Goal: Task Accomplishment & Management: Use online tool/utility

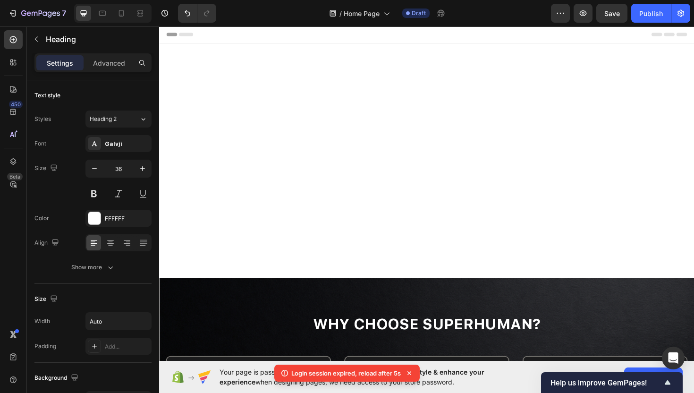
scroll to position [396, 0]
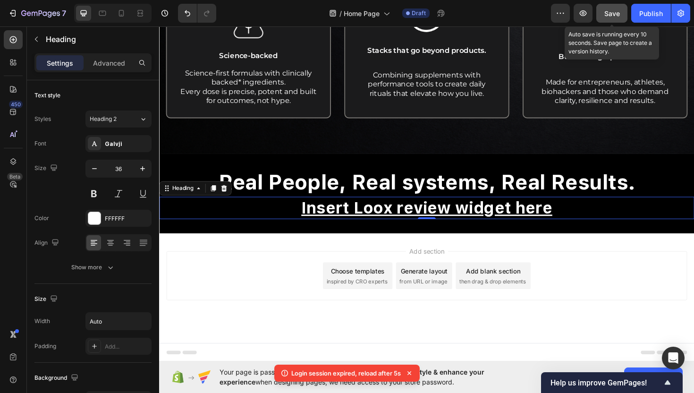
click at [615, 9] on div "Save" at bounding box center [612, 14] width 16 height 10
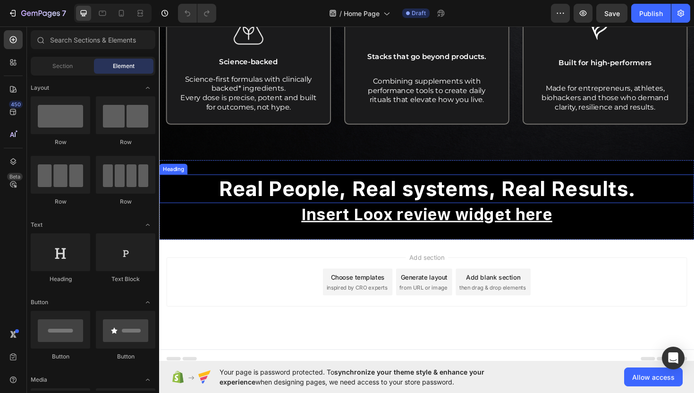
scroll to position [386, 0]
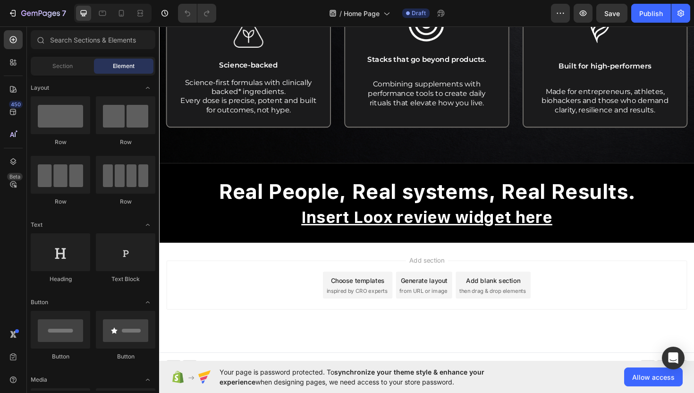
click at [515, 309] on span "then drag & drop elements" at bounding box center [512, 306] width 70 height 9
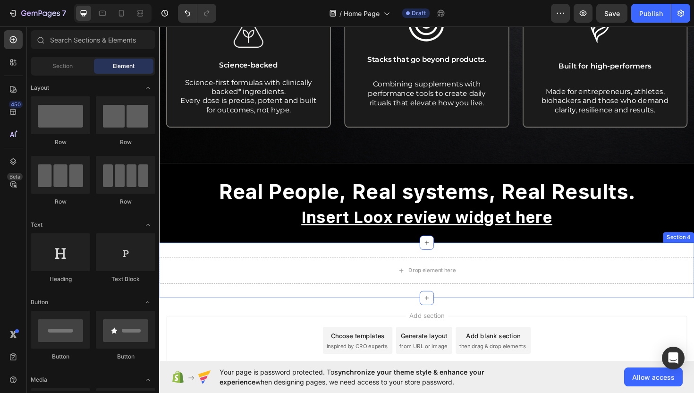
click at [494, 264] on div "Drop element here Section 4" at bounding box center [442, 284] width 567 height 59
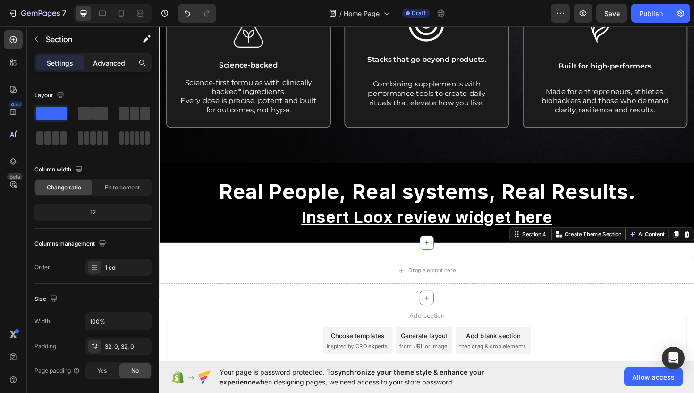
click at [112, 68] on div "Advanced" at bounding box center [108, 62] width 47 height 15
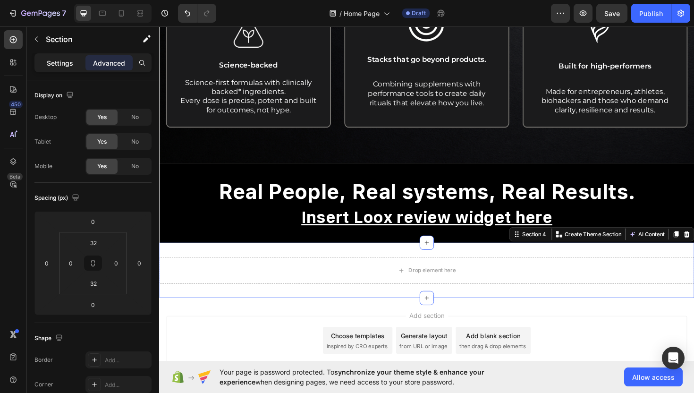
click at [62, 60] on p "Settings" at bounding box center [60, 63] width 26 height 10
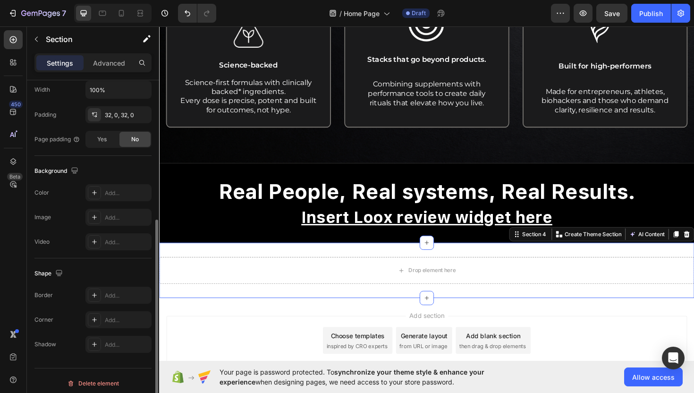
scroll to position [237, 0]
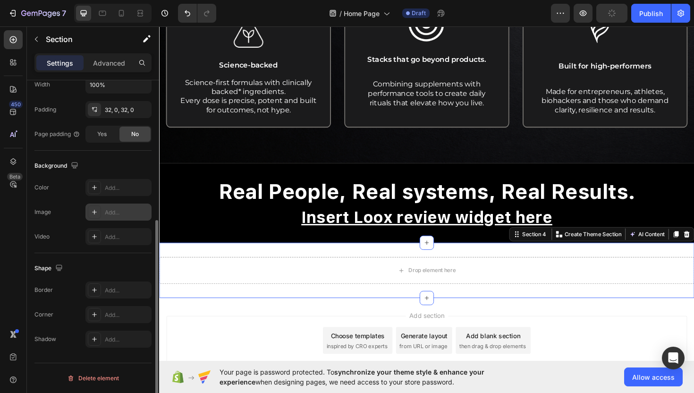
click at [93, 208] on icon at bounding box center [95, 212] width 8 height 8
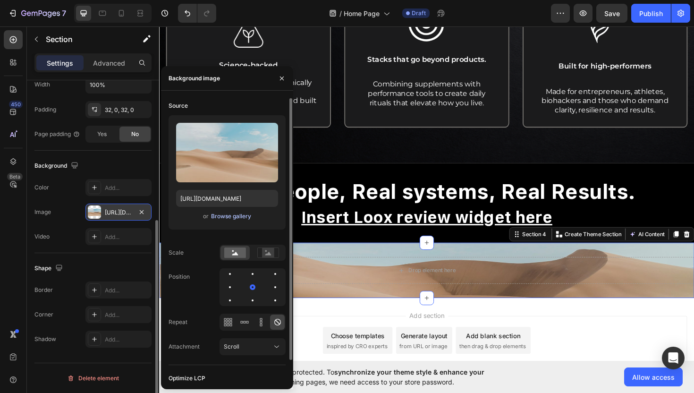
click at [223, 218] on div "Browse gallery" at bounding box center [231, 216] width 40 height 9
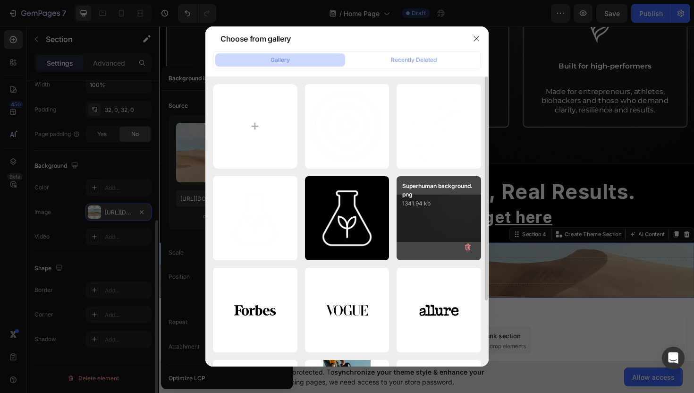
click at [424, 233] on div "Superhuman background.png 1341.94 kb" at bounding box center [439, 218] width 85 height 85
type input "[URL][DOMAIN_NAME]"
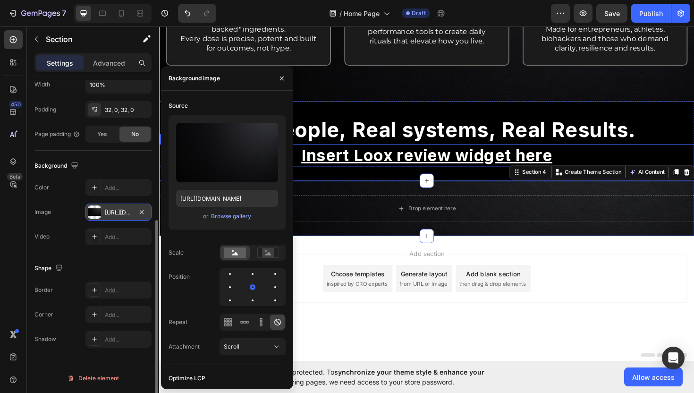
scroll to position [454, 0]
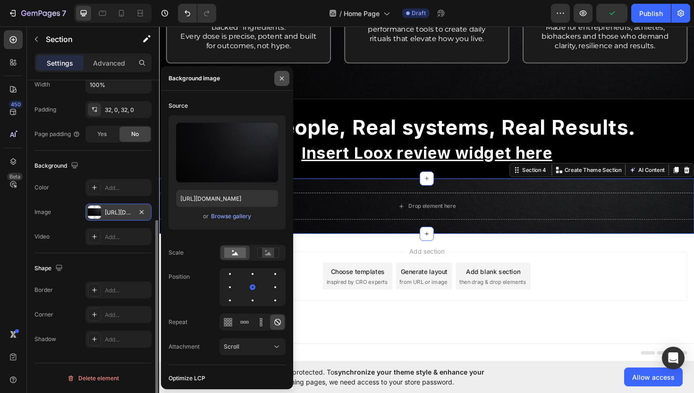
click at [285, 78] on icon "button" at bounding box center [282, 79] width 8 height 8
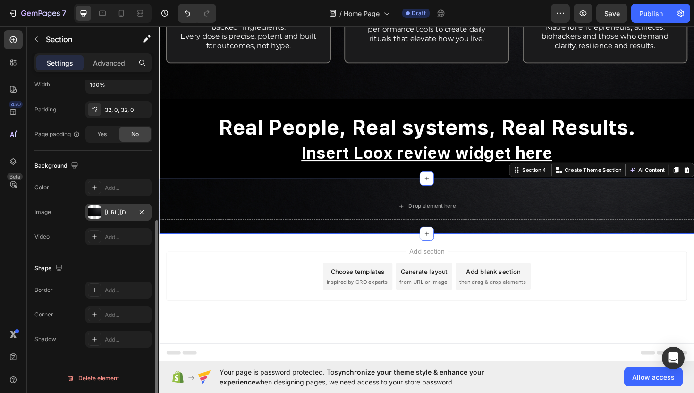
click at [417, 232] on div "Drop element here Section 4 You can create reusable sections Create Theme Secti…" at bounding box center [442, 216] width 567 height 59
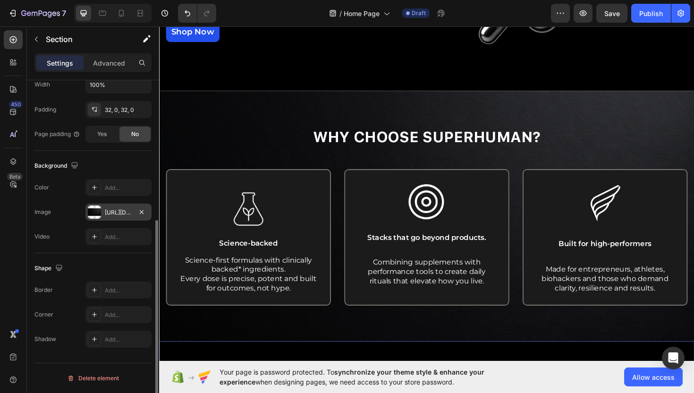
scroll to position [197, 0]
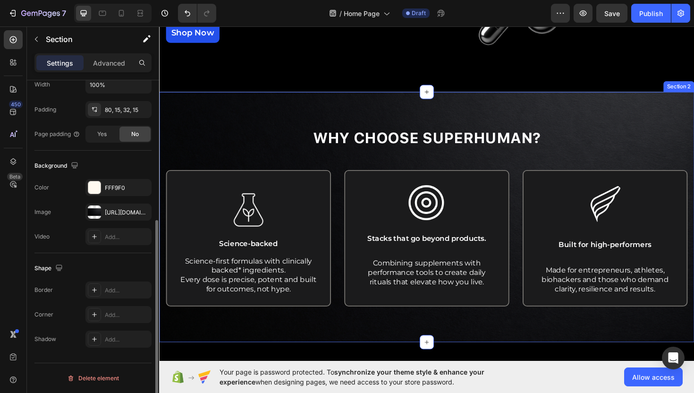
click at [420, 110] on div "Why Choose Superhuman? Heading Row Image Science-backed Text Block Science-firs…" at bounding box center [442, 228] width 567 height 265
click at [694, 84] on icon at bounding box center [707, 87] width 8 height 8
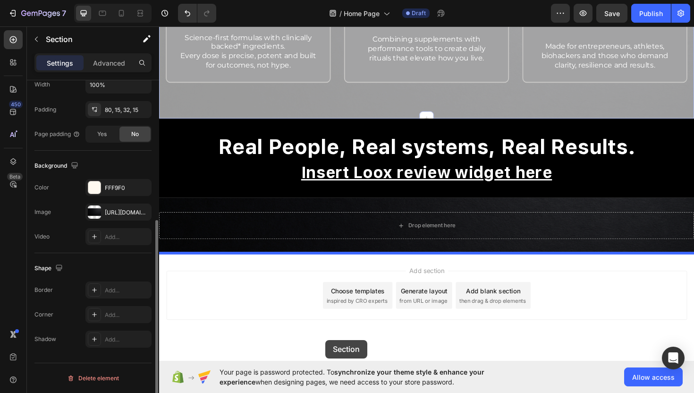
scroll to position [720, 0]
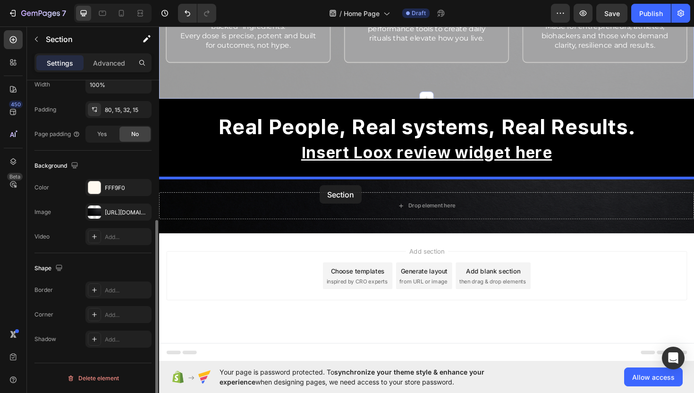
drag, startPoint x: 371, startPoint y: 77, endPoint x: 329, endPoint y: 195, distance: 124.9
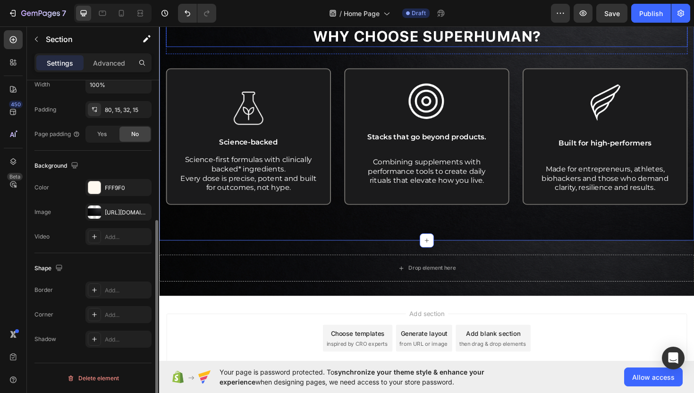
scroll to position [655, 0]
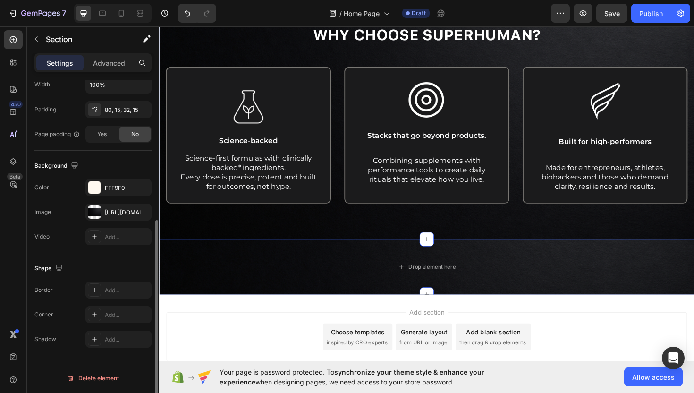
click at [352, 257] on div "Drop element here Section 5" at bounding box center [442, 281] width 567 height 59
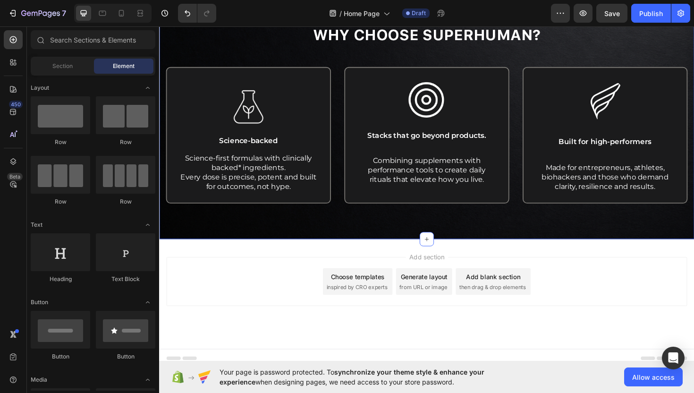
click at [478, 233] on div "Why Choose Superhuman? Heading Row Image Science-backed Text Block Science-firs…" at bounding box center [442, 131] width 553 height 212
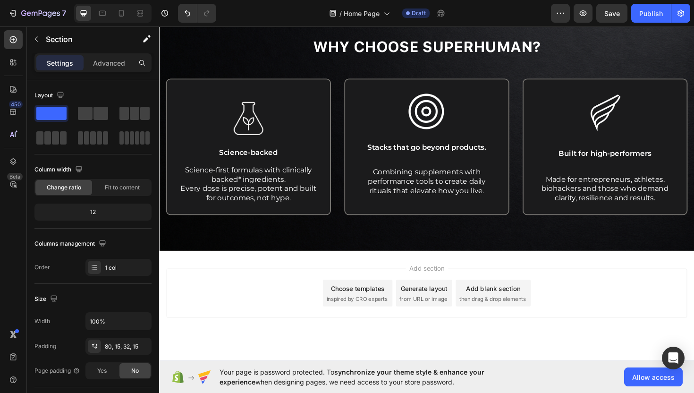
scroll to position [639, 0]
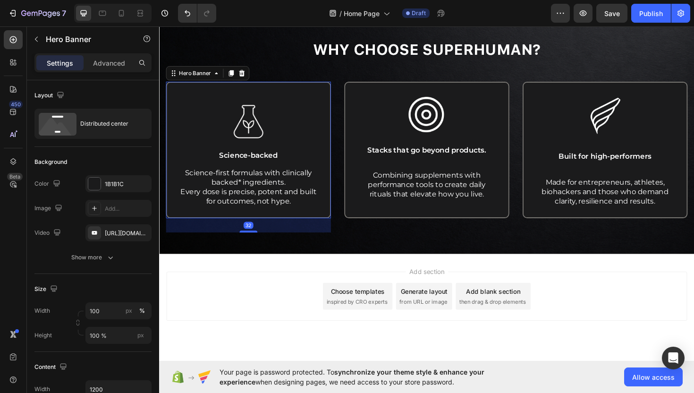
click at [331, 105] on div "Image Science-backed Text Block Science-first formulas with clinically backed* …" at bounding box center [253, 157] width 173 height 143
click at [249, 76] on icon at bounding box center [247, 76] width 8 height 8
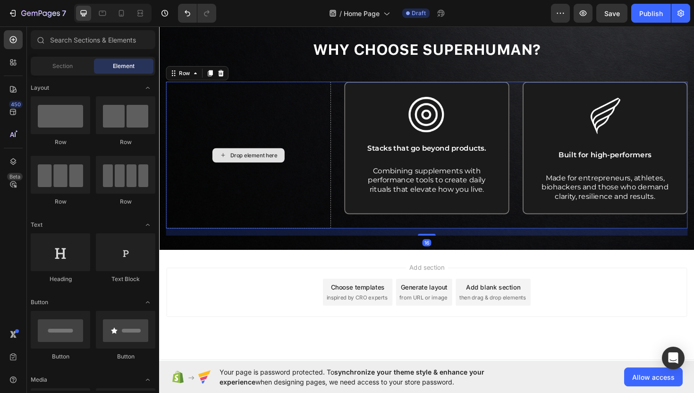
click at [298, 157] on div "Drop element here" at bounding box center [253, 162] width 175 height 155
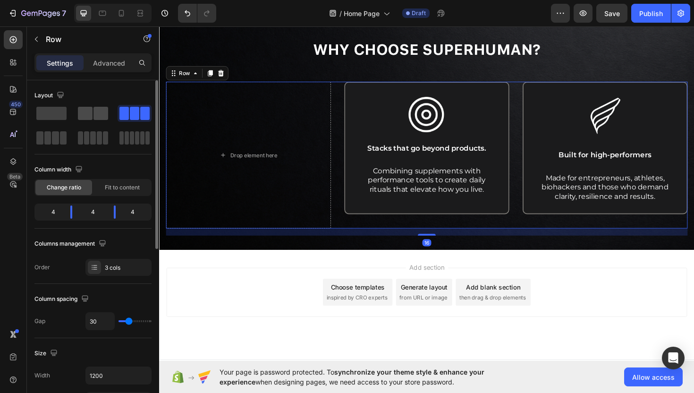
click at [94, 116] on span at bounding box center [101, 113] width 15 height 13
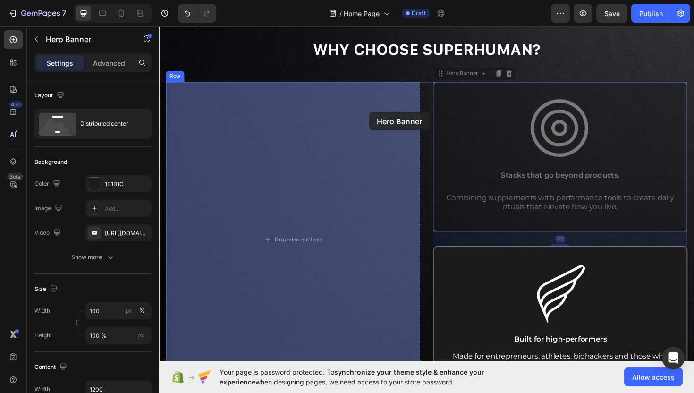
drag, startPoint x: 485, startPoint y: 88, endPoint x: 382, endPoint y: 117, distance: 107.5
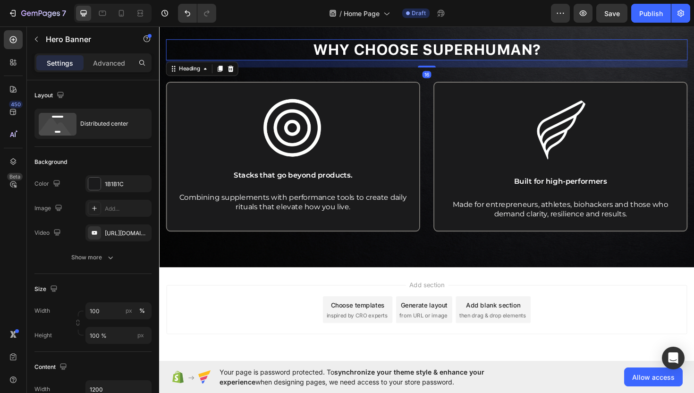
click at [392, 49] on strong "Why Choose Superhuman?" at bounding box center [442, 51] width 241 height 18
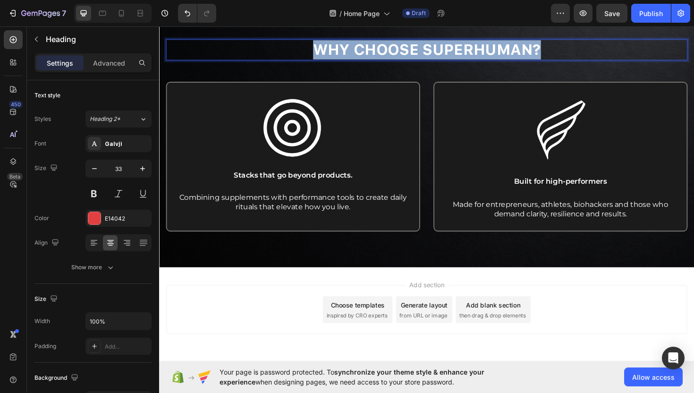
click at [392, 49] on strong "Why Choose Superhuman?" at bounding box center [442, 51] width 241 height 18
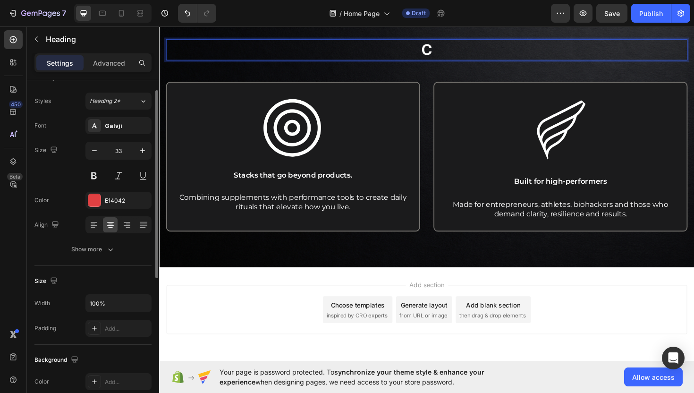
scroll to position [23, 0]
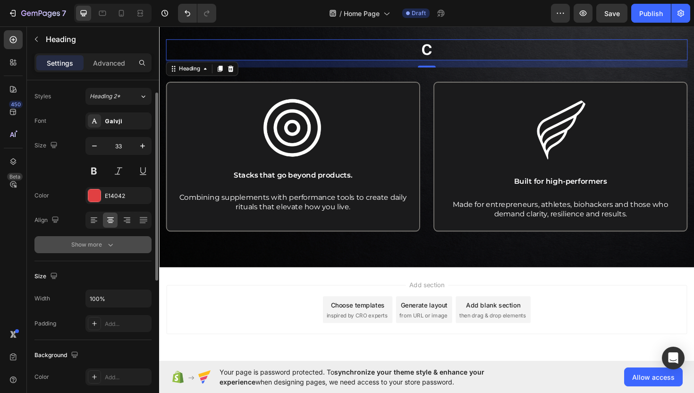
click at [113, 240] on icon "button" at bounding box center [110, 244] width 9 height 9
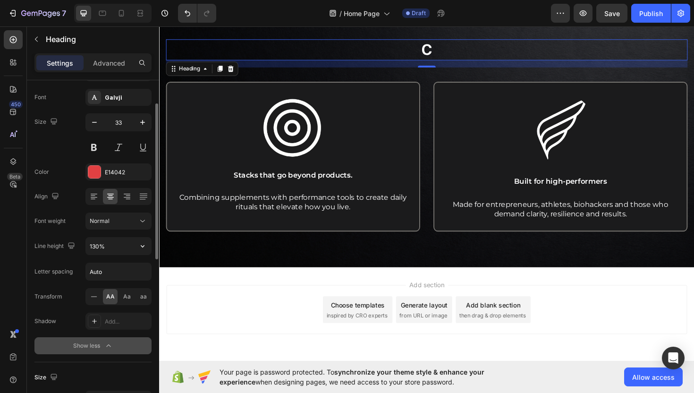
scroll to position [48, 0]
click at [129, 294] on span "Aa" at bounding box center [127, 295] width 8 height 9
click at [459, 59] on p "C" at bounding box center [442, 51] width 551 height 20
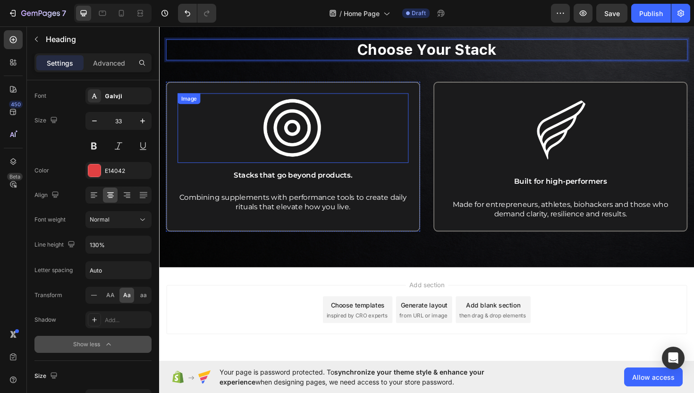
click at [350, 104] on div at bounding box center [301, 133] width 245 height 73
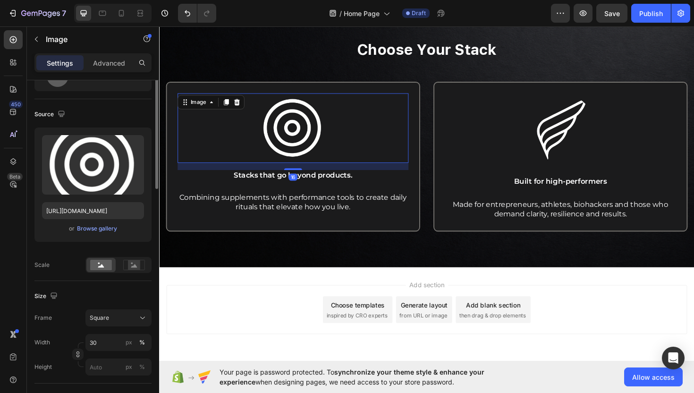
scroll to position [0, 0]
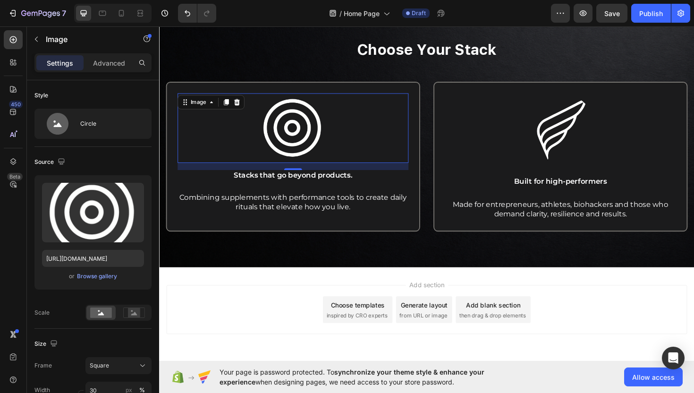
click at [314, 127] on img at bounding box center [300, 133] width 73 height 73
click at [240, 111] on div at bounding box center [241, 106] width 11 height 11
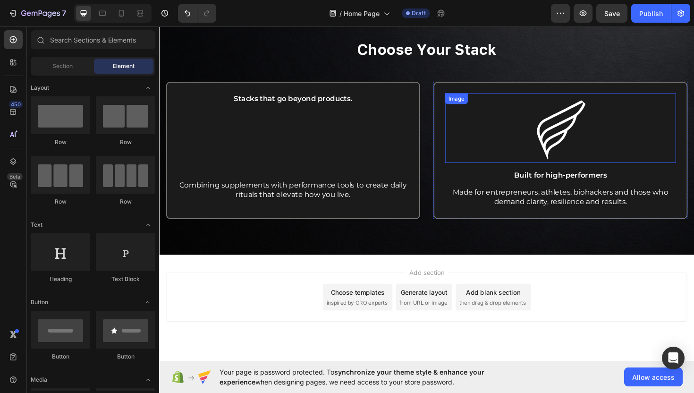
click at [573, 136] on img at bounding box center [583, 133] width 73 height 73
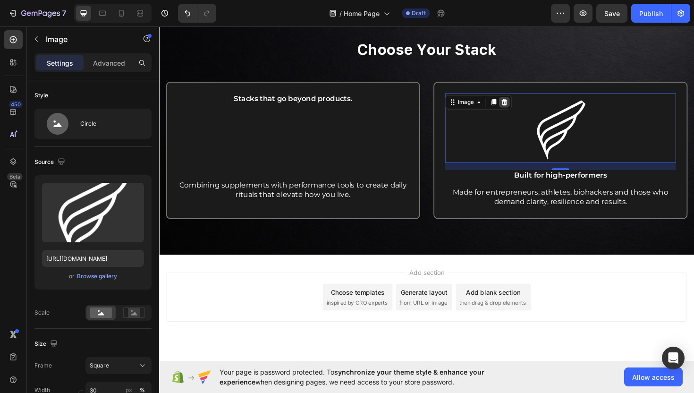
click at [525, 106] on icon at bounding box center [525, 107] width 8 height 8
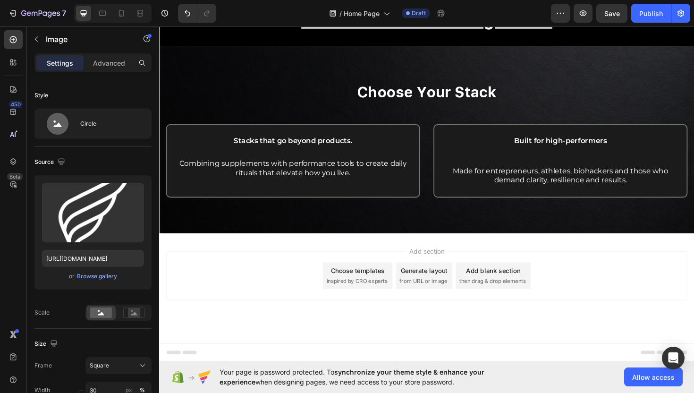
scroll to position [594, 0]
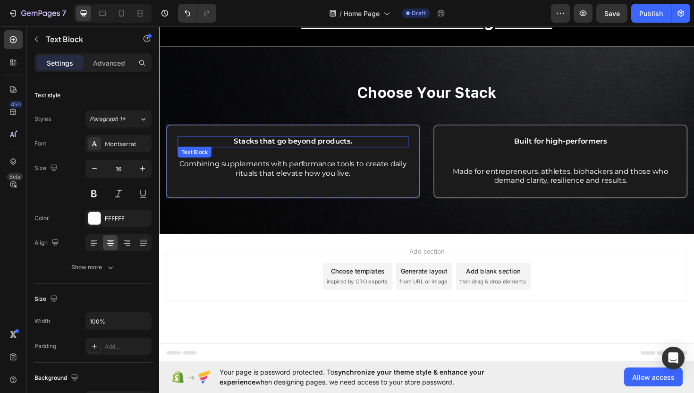
click at [338, 153] on span "Stacks that go beyond products." at bounding box center [301, 148] width 126 height 9
click at [304, 147] on span "Stacks that go beyond products." at bounding box center [301, 148] width 126 height 9
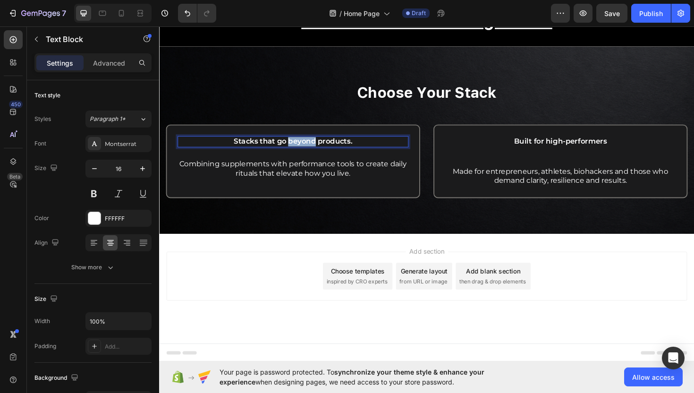
click at [304, 147] on span "Stacks that go beyond products." at bounding box center [301, 148] width 126 height 9
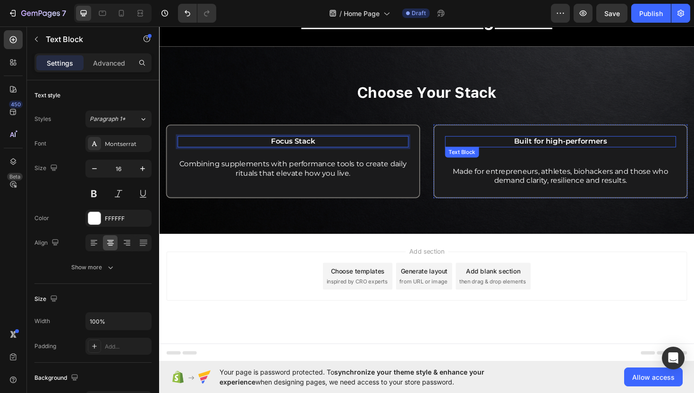
click at [573, 146] on span "Built for high-performers" at bounding box center [584, 148] width 98 height 9
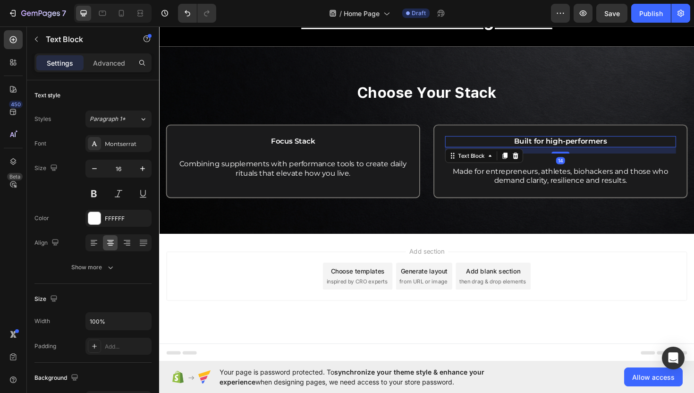
click at [573, 146] on span "Built for high-performers" at bounding box center [584, 148] width 98 height 9
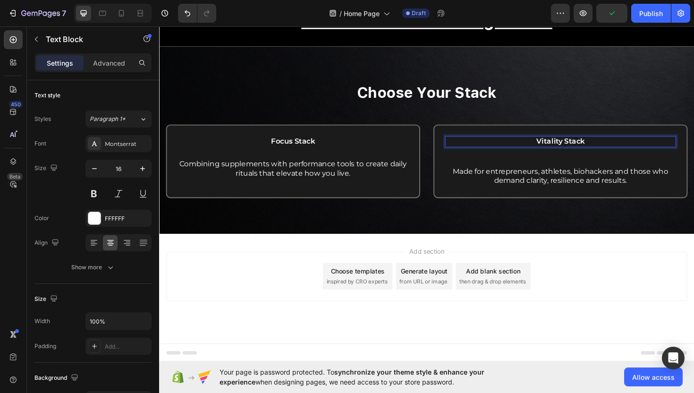
click at [622, 152] on p "Vitality Stack" at bounding box center [584, 149] width 243 height 10
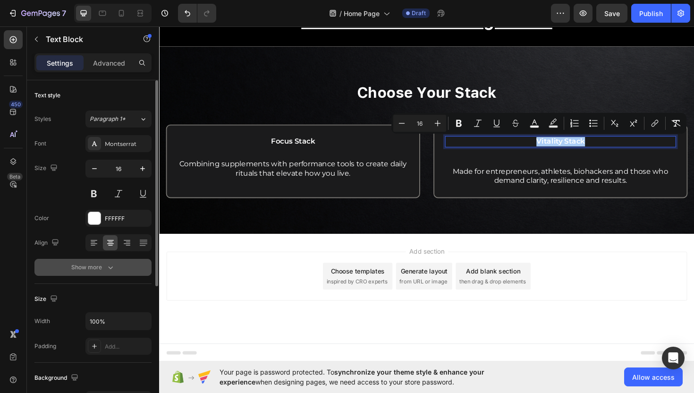
click at [85, 271] on div "Show more" at bounding box center [93, 267] width 44 height 9
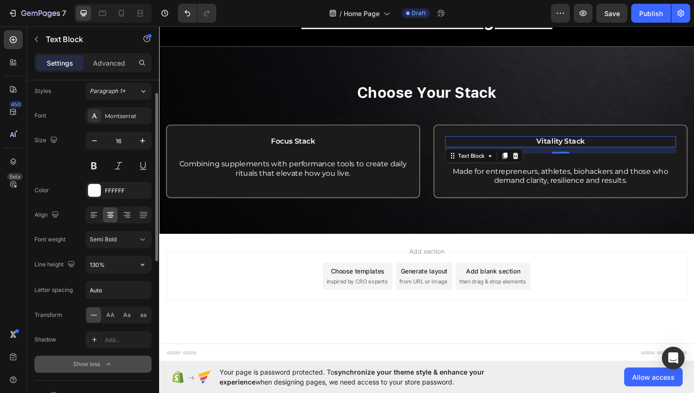
scroll to position [30, 0]
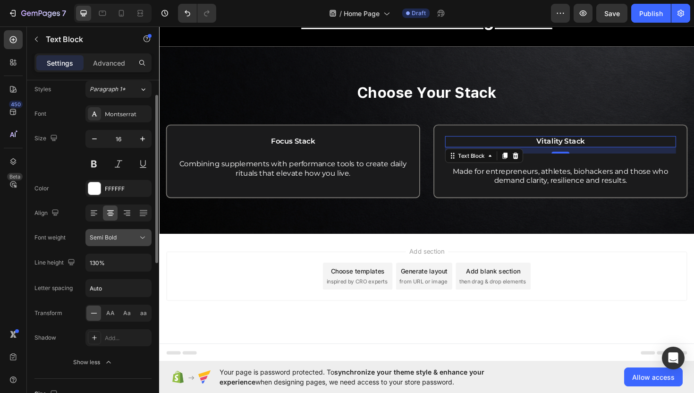
click at [123, 235] on div "Semi Bold" at bounding box center [114, 237] width 48 height 9
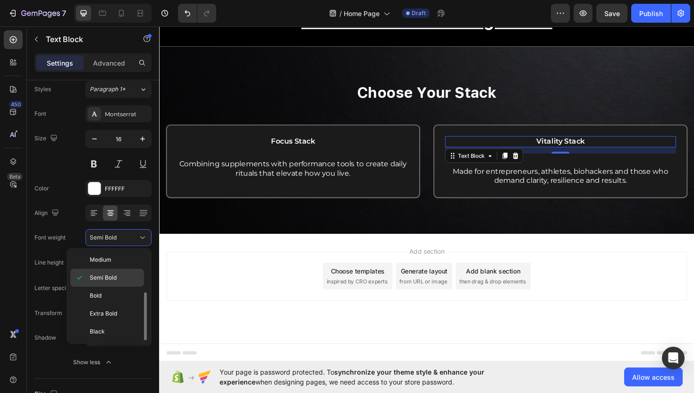
scroll to position [73, 0]
click at [119, 294] on p "Bold" at bounding box center [115, 295] width 50 height 9
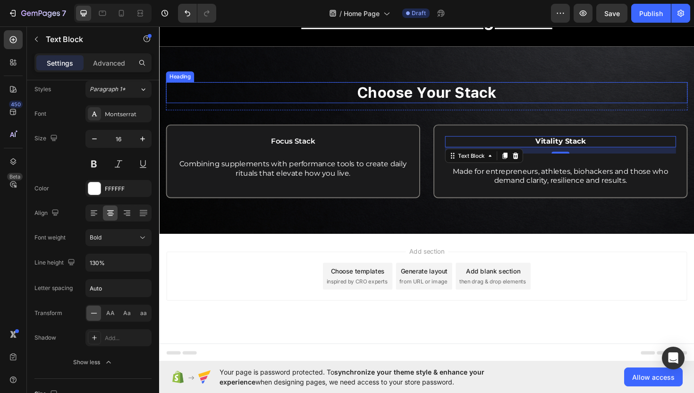
click at [400, 100] on strong "Choose Your Stack" at bounding box center [442, 96] width 148 height 18
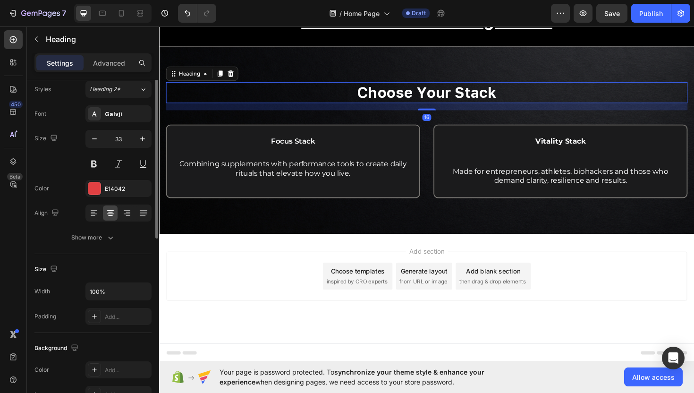
scroll to position [0, 0]
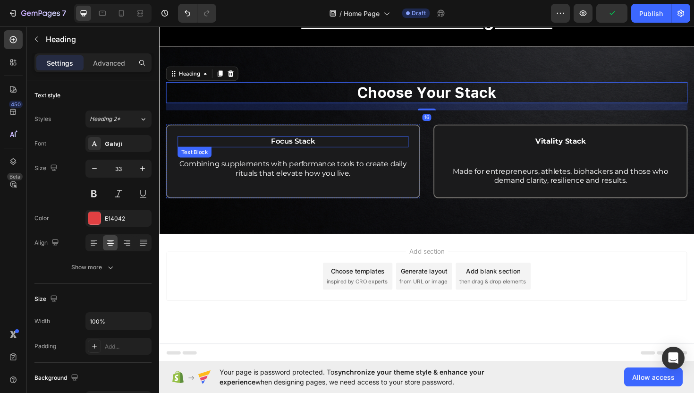
click at [316, 152] on span "Focus Stack" at bounding box center [301, 148] width 46 height 9
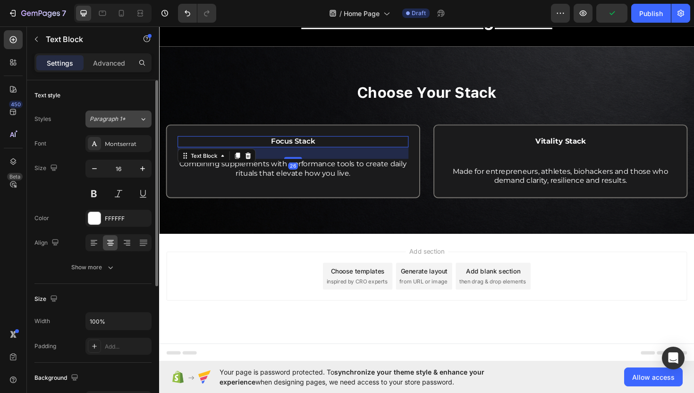
click at [140, 125] on button "Paragraph 1*" at bounding box center [118, 119] width 66 height 17
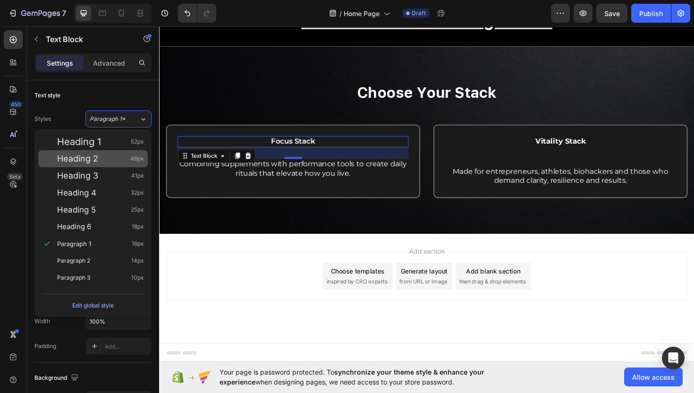
click at [115, 154] on div "Heading 2 46px" at bounding box center [100, 158] width 87 height 9
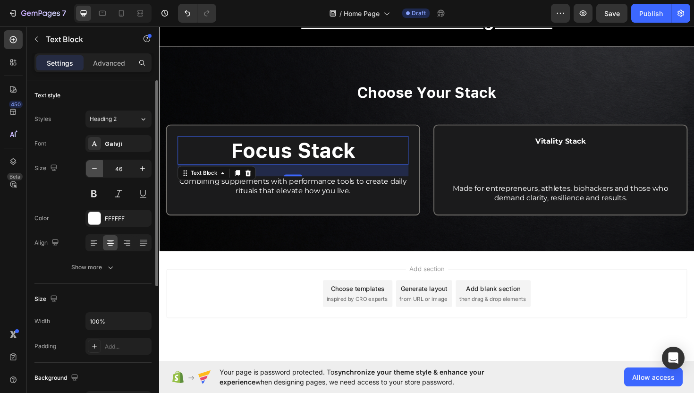
click at [94, 169] on icon "button" at bounding box center [94, 168] width 9 height 9
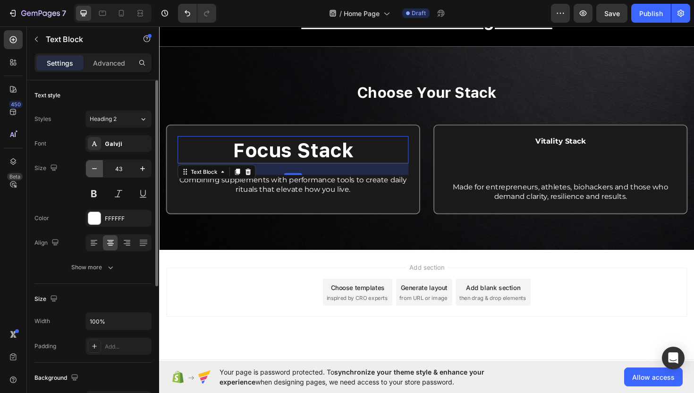
click at [94, 169] on icon "button" at bounding box center [94, 168] width 9 height 9
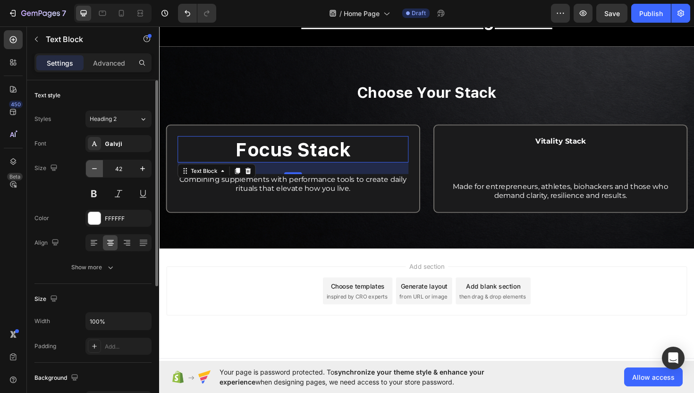
click at [94, 169] on icon "button" at bounding box center [94, 168] width 9 height 9
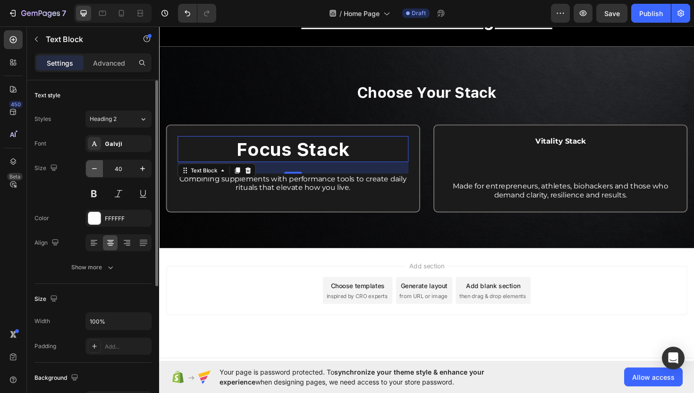
click at [94, 169] on icon "button" at bounding box center [94, 168] width 9 height 9
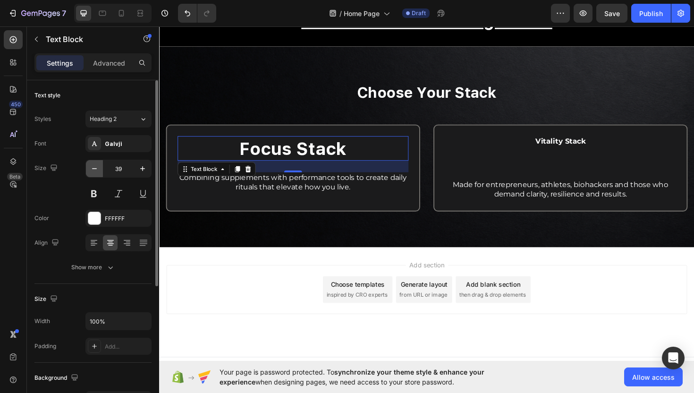
click at [94, 169] on icon "button" at bounding box center [94, 168] width 9 height 9
type input "37"
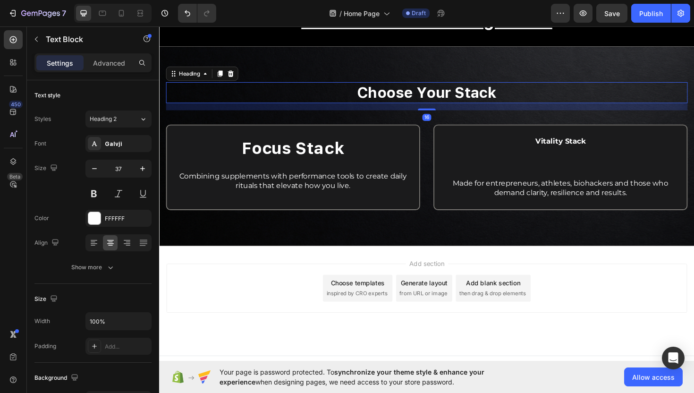
click at [387, 95] on strong "Choose Your Stack" at bounding box center [442, 96] width 148 height 18
click at [117, 118] on span "Heading 2*" at bounding box center [105, 119] width 31 height 9
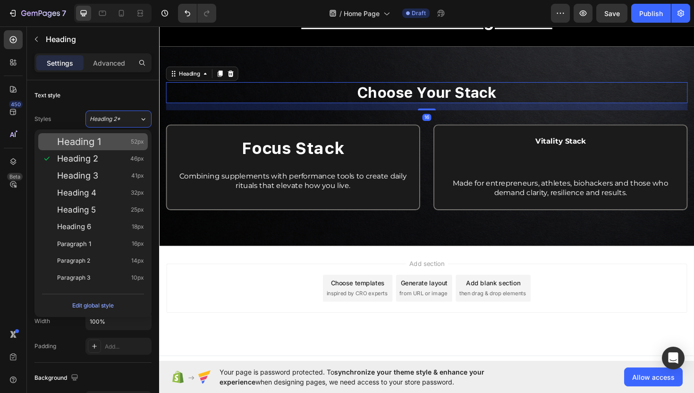
click at [112, 145] on div "Heading 1 52px" at bounding box center [100, 141] width 87 height 9
type input "52"
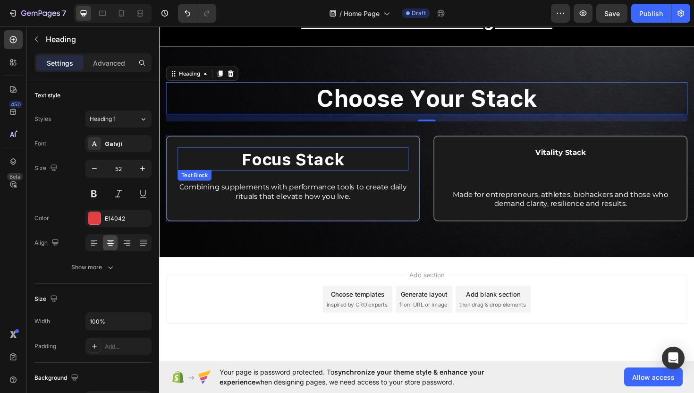
click at [320, 171] on span "Focus Stack" at bounding box center [301, 166] width 109 height 21
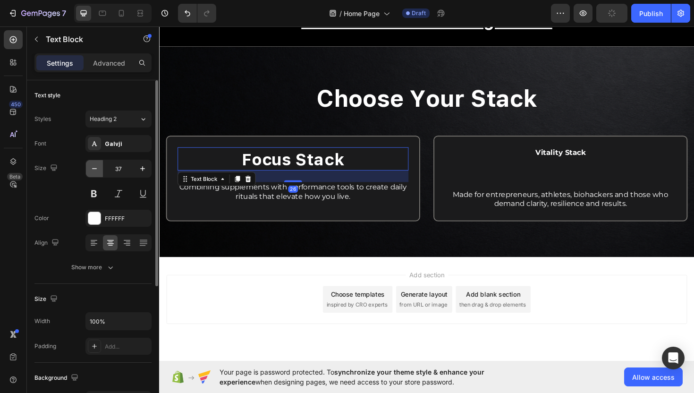
click at [94, 168] on icon "button" at bounding box center [94, 168] width 5 height 1
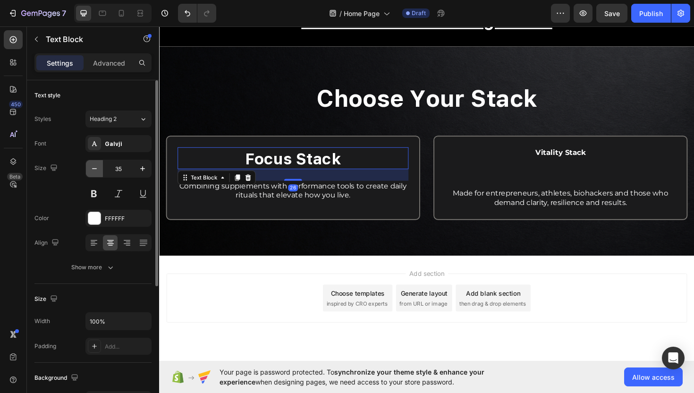
click at [94, 168] on icon "button" at bounding box center [94, 168] width 5 height 1
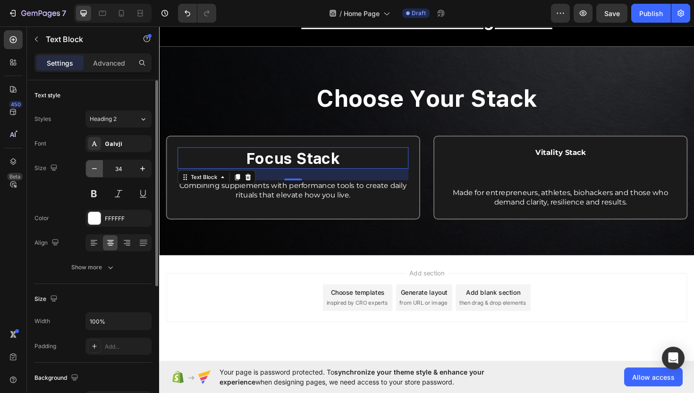
click at [94, 168] on icon "button" at bounding box center [94, 168] width 5 height 1
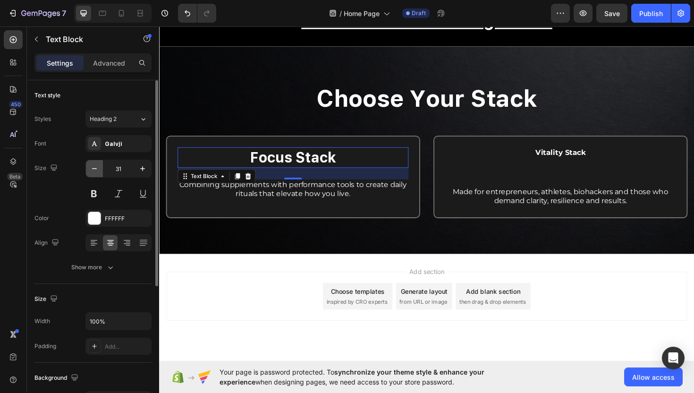
click at [94, 168] on icon "button" at bounding box center [94, 168] width 5 height 1
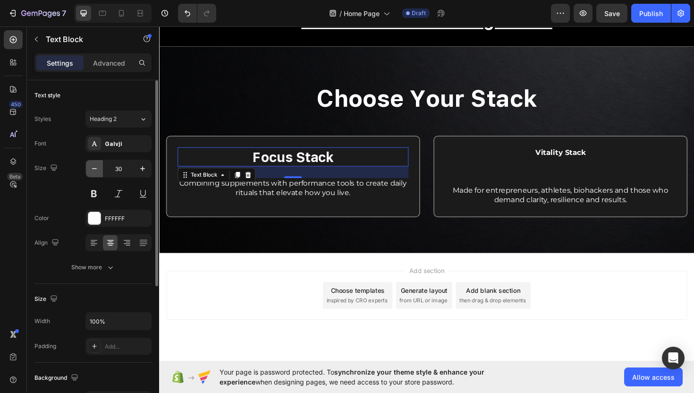
click at [94, 168] on icon "button" at bounding box center [94, 168] width 5 height 1
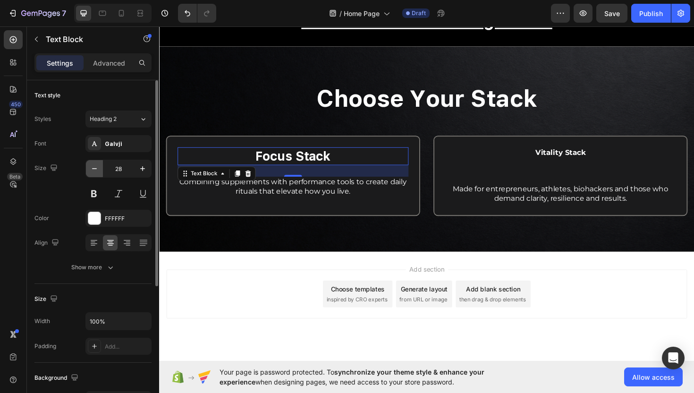
click at [94, 170] on icon "button" at bounding box center [94, 168] width 9 height 9
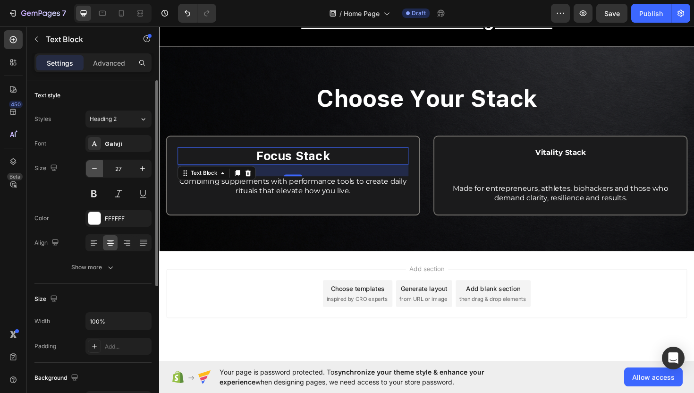
click at [94, 170] on icon "button" at bounding box center [94, 168] width 9 height 9
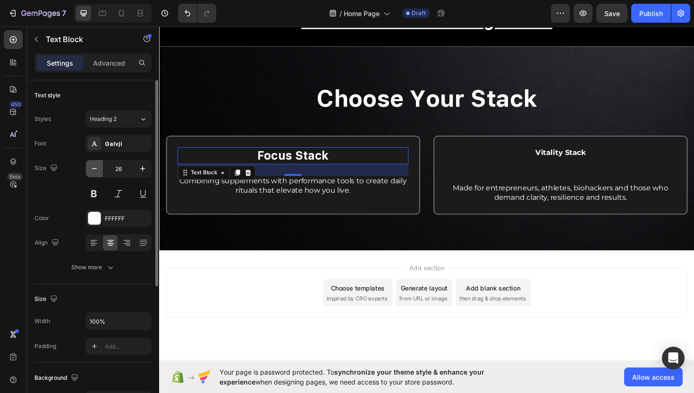
click at [94, 170] on icon "button" at bounding box center [94, 168] width 9 height 9
type input "25"
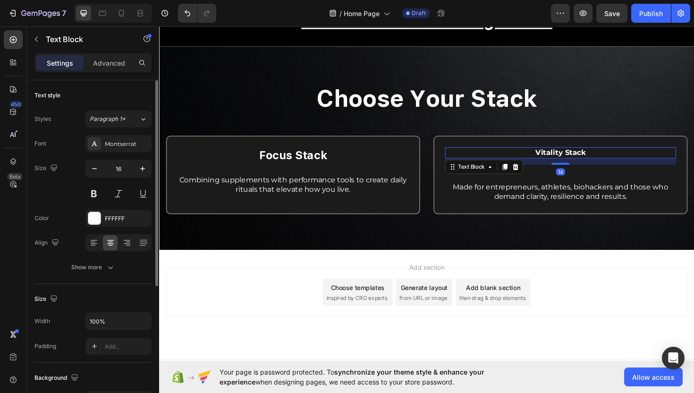
click at [533, 163] on p "Vitality Stack" at bounding box center [584, 160] width 243 height 10
click at [113, 122] on span "Paragraph 1*" at bounding box center [108, 119] width 36 height 9
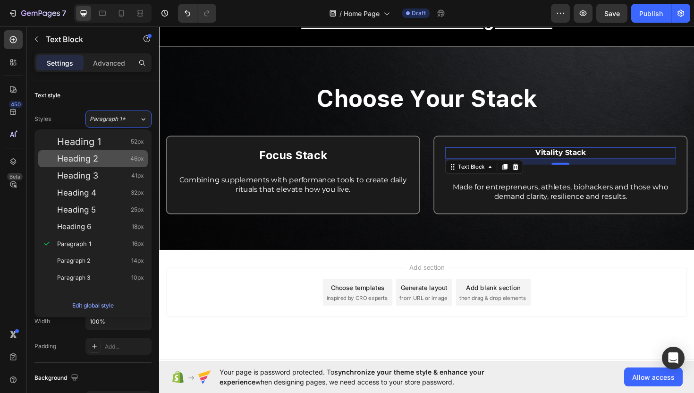
click at [106, 158] on div "Heading 2 46px" at bounding box center [100, 158] width 87 height 9
type input "46"
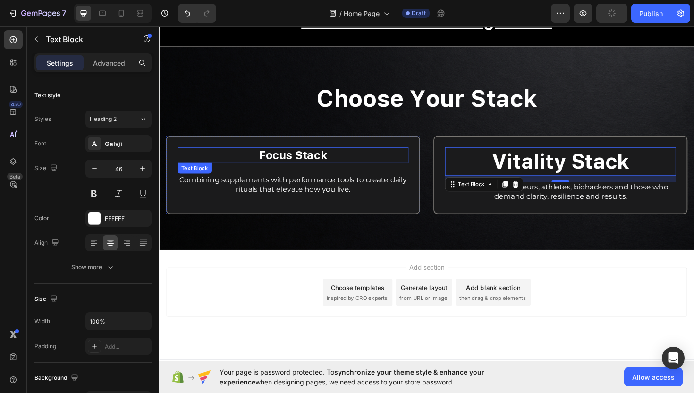
click at [263, 170] on p "Focus Stack" at bounding box center [300, 163] width 243 height 16
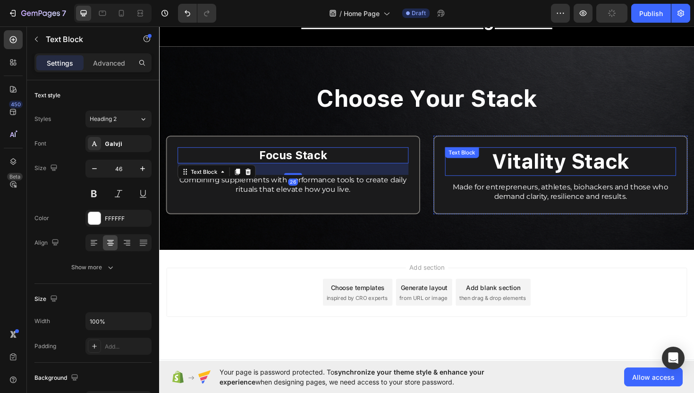
click at [483, 165] on div "Text Block" at bounding box center [480, 159] width 36 height 11
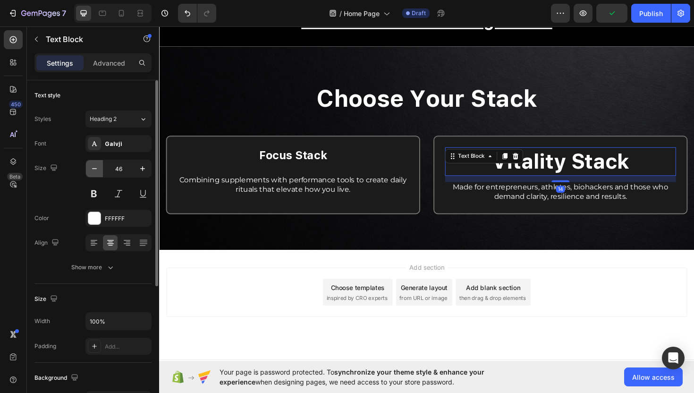
click at [95, 170] on icon "button" at bounding box center [94, 168] width 9 height 9
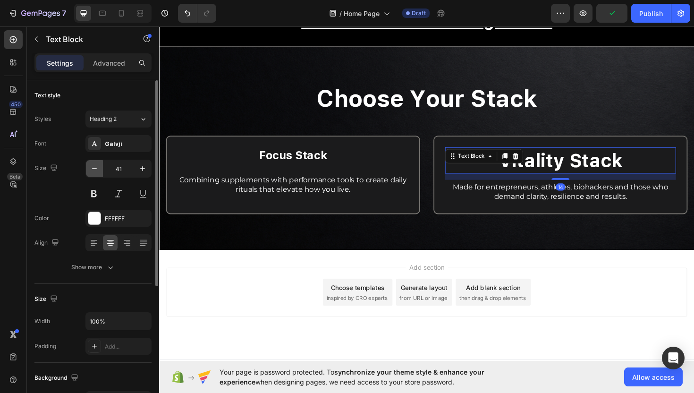
click at [95, 170] on icon "button" at bounding box center [94, 168] width 9 height 9
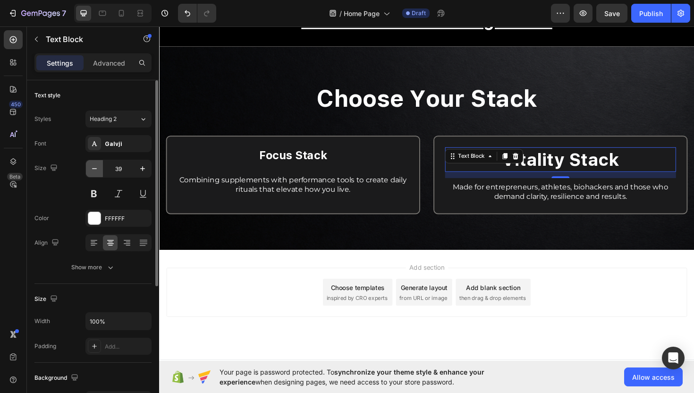
click at [95, 170] on icon "button" at bounding box center [94, 168] width 9 height 9
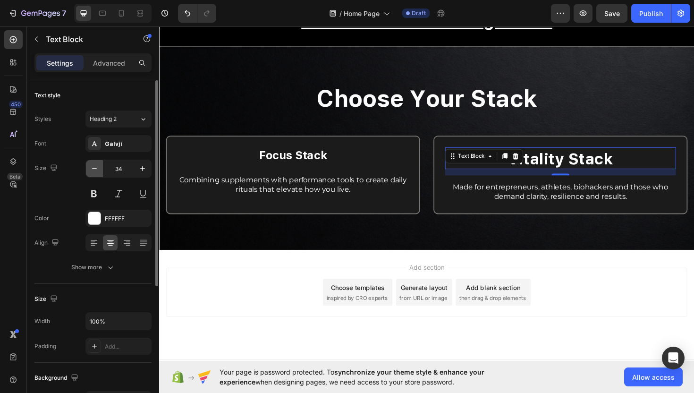
click at [95, 170] on icon "button" at bounding box center [94, 168] width 9 height 9
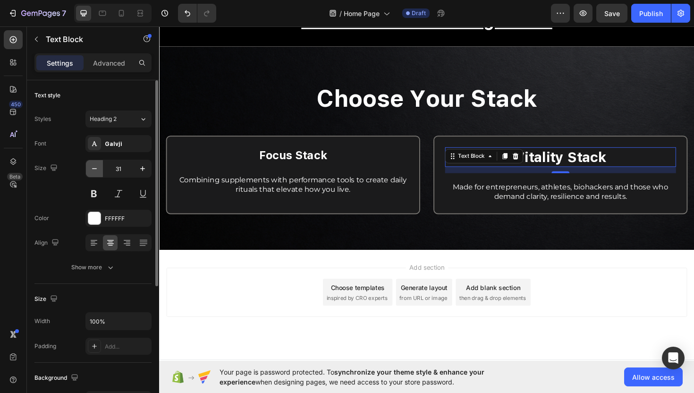
click at [95, 170] on icon "button" at bounding box center [94, 168] width 9 height 9
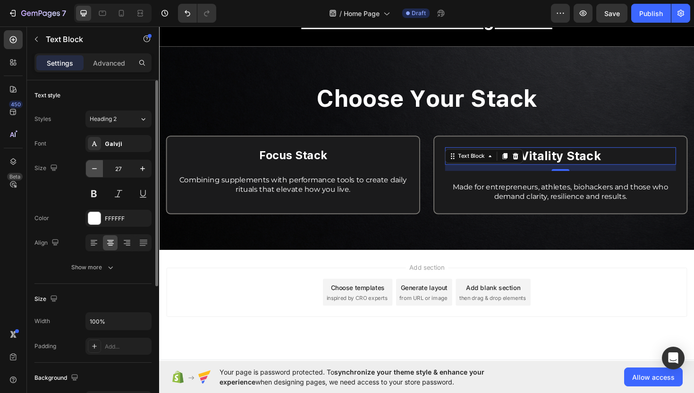
click at [95, 170] on icon "button" at bounding box center [94, 168] width 9 height 9
type input "25"
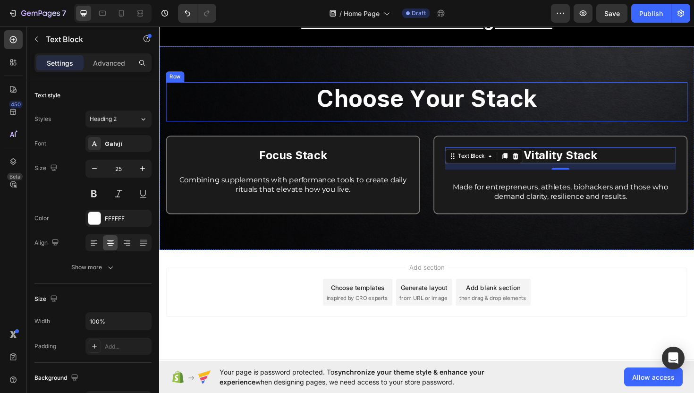
click at [395, 126] on div "⁠⁠⁠⁠⁠⁠⁠ Choose Your Stack Heading" at bounding box center [442, 106] width 553 height 42
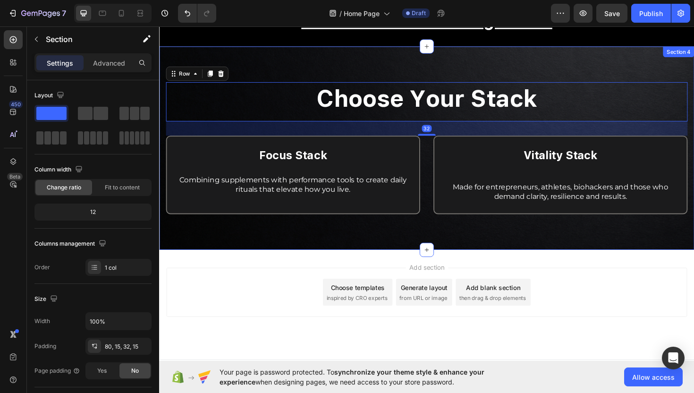
click at [387, 57] on div "⁠⁠⁠⁠⁠⁠⁠ Choose Your Stack Heading Row 32 Focus Stack Text Block Combining suppl…" at bounding box center [442, 155] width 567 height 215
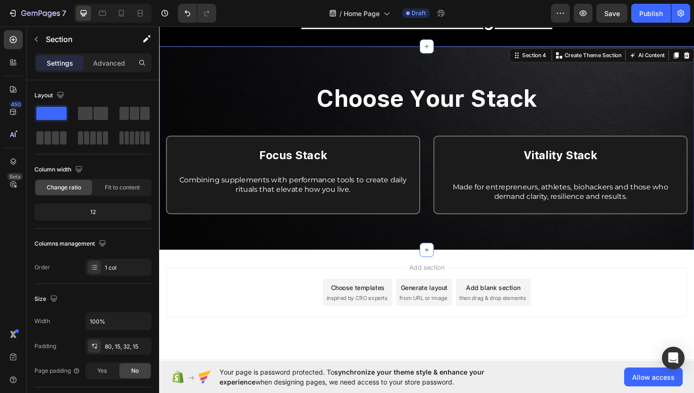
scroll to position [612, 0]
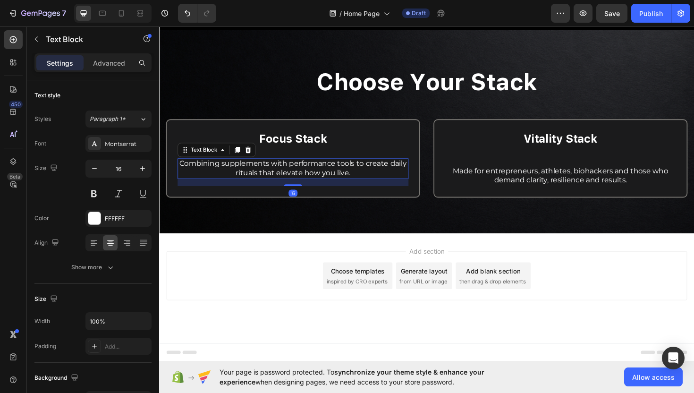
click at [353, 178] on span "Combining supplements with performance tools to create daily rituals that eleva…" at bounding box center [300, 176] width 241 height 19
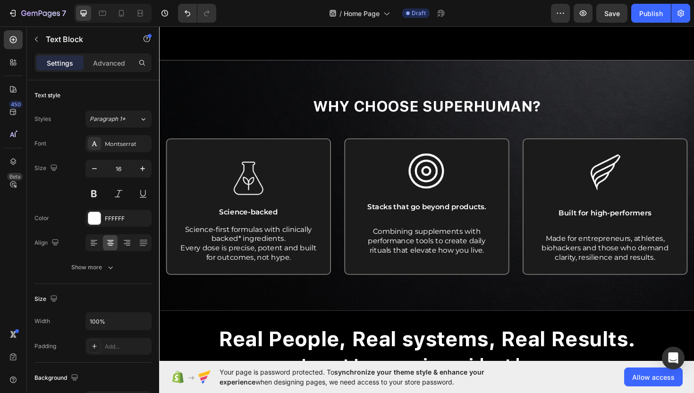
scroll to position [286, 0]
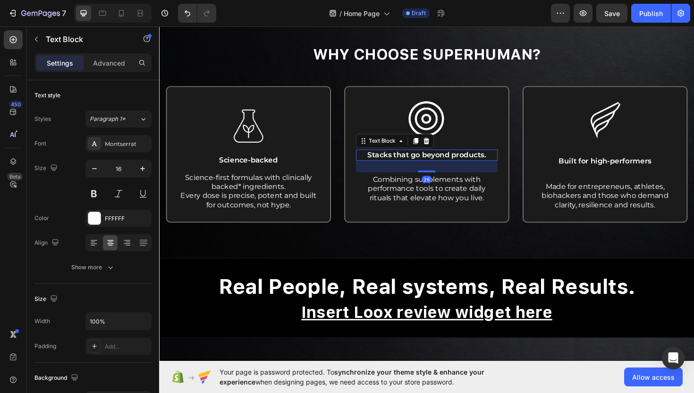
click at [417, 163] on span "Stacks that go beyond products." at bounding box center [443, 162] width 126 height 9
click at [431, 146] on icon at bounding box center [430, 148] width 5 height 7
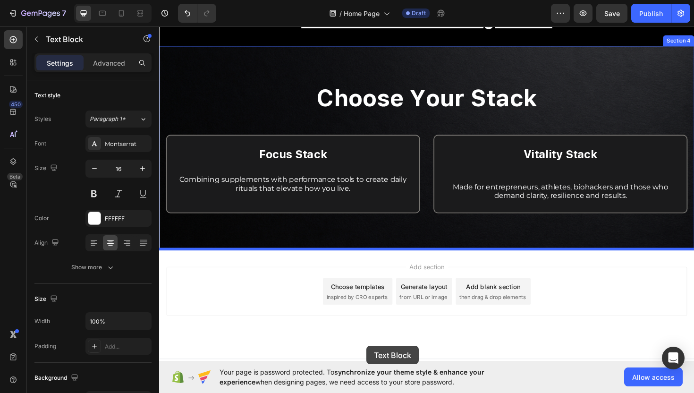
scroll to position [631, 0]
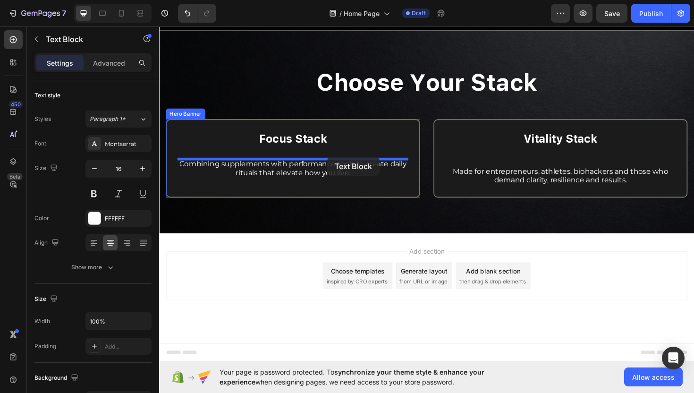
drag, startPoint x: 423, startPoint y: 187, endPoint x: 337, endPoint y: 165, distance: 88.4
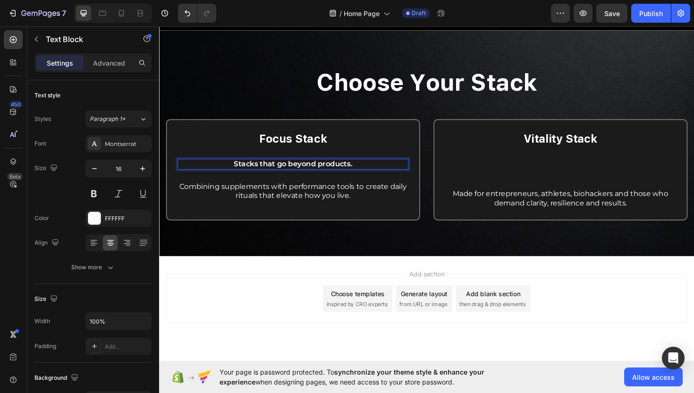
click at [330, 175] on span "Stacks that go beyond products." at bounding box center [301, 172] width 126 height 9
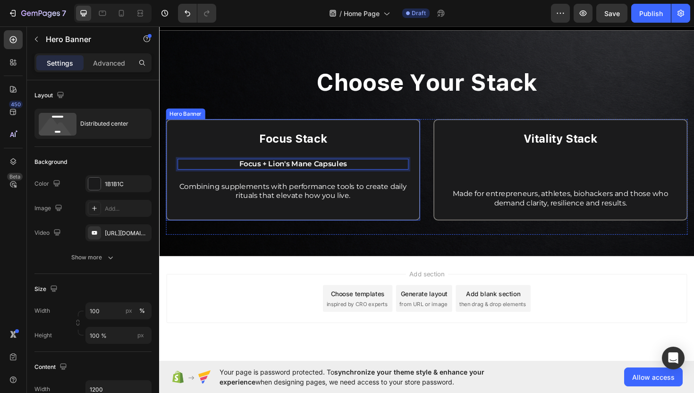
click at [399, 154] on div "Focus Stack Text Block Focus + Lion's Mane Capsules Text Block 26 Combining sup…" at bounding box center [301, 178] width 245 height 83
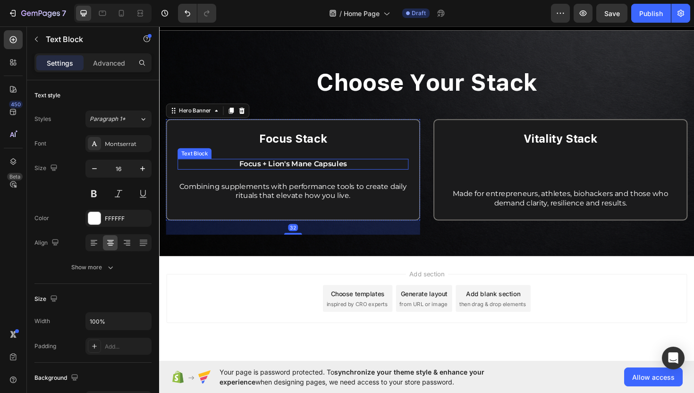
click at [383, 175] on p "Focus + Lion's Mane Capsules" at bounding box center [300, 173] width 243 height 10
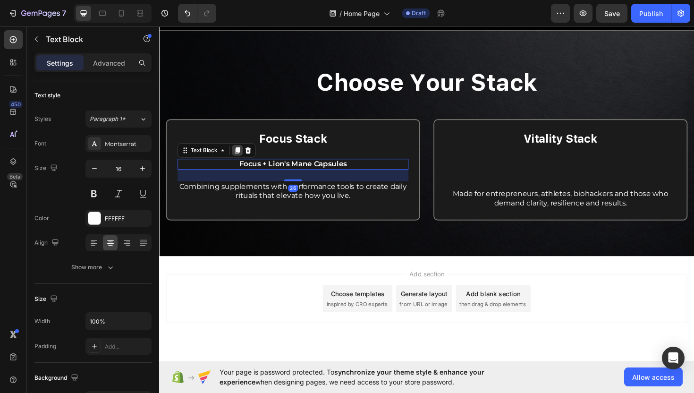
click at [242, 158] on icon at bounding box center [241, 157] width 5 height 7
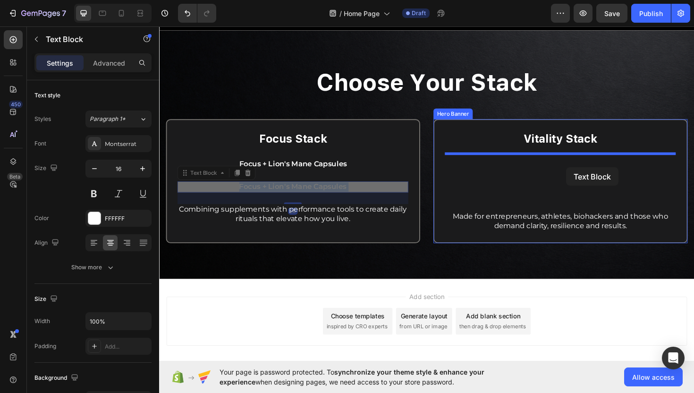
drag, startPoint x: 305, startPoint y: 198, endPoint x: 590, endPoint y: 176, distance: 286.1
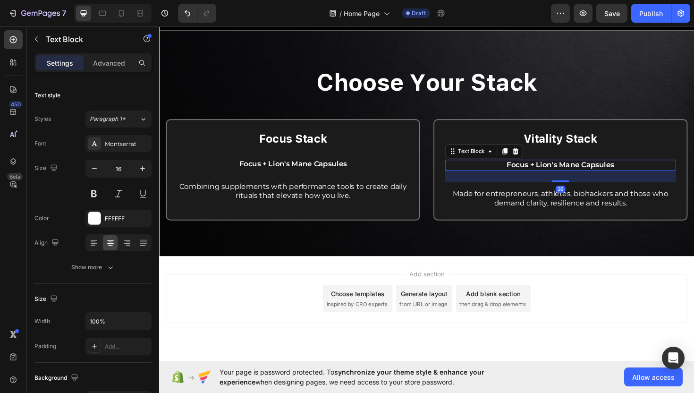
click at [573, 173] on span "Focus + Lion's Mane Capsules" at bounding box center [584, 173] width 114 height 9
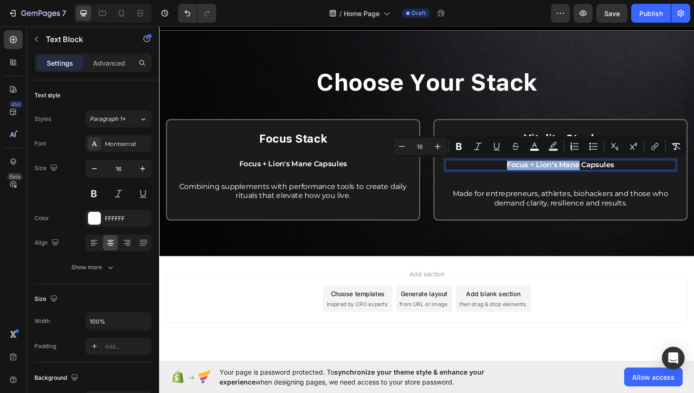
drag, startPoint x: 604, startPoint y: 175, endPoint x: 517, endPoint y: 170, distance: 87.0
click at [517, 170] on p "Focus + Lion's Mane Capsules" at bounding box center [584, 174] width 243 height 10
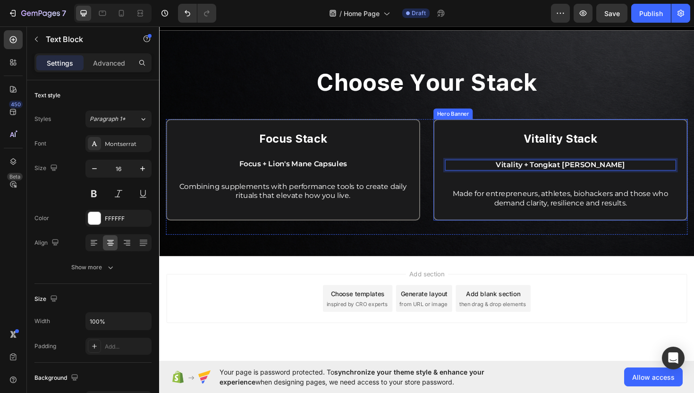
click at [529, 192] on div "Vitality Stack Text Block Vitality + Tongkat Ali Capsules Text Block 26 Made fo…" at bounding box center [584, 178] width 245 height 83
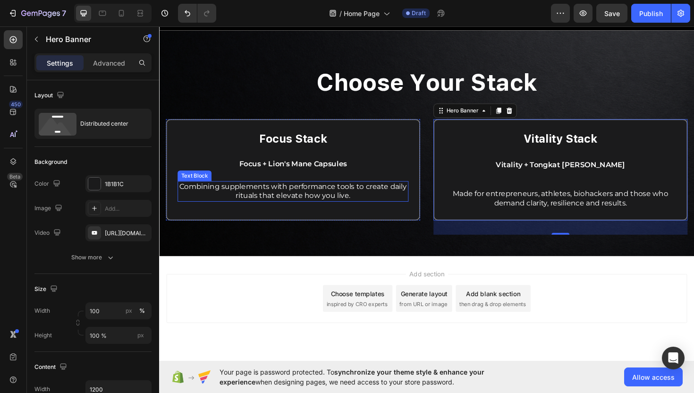
click at [271, 204] on span "Combining supplements with performance tools to create daily rituals that eleva…" at bounding box center [300, 200] width 241 height 19
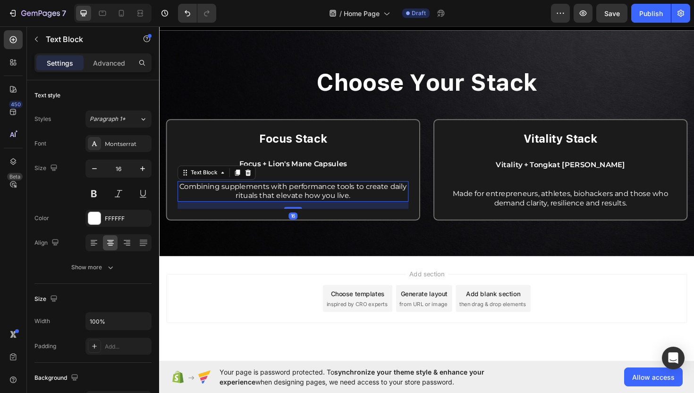
click at [271, 204] on span "Combining supplements with performance tools to create daily rituals that eleva…" at bounding box center [300, 200] width 241 height 19
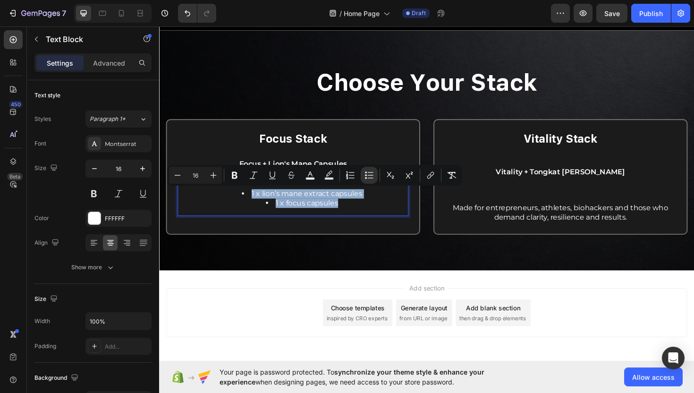
drag, startPoint x: 362, startPoint y: 213, endPoint x: 233, endPoint y: 201, distance: 129.5
click at [233, 201] on ul "1 x lion’s mane extract capsules 1 x focus capsules" at bounding box center [300, 209] width 243 height 20
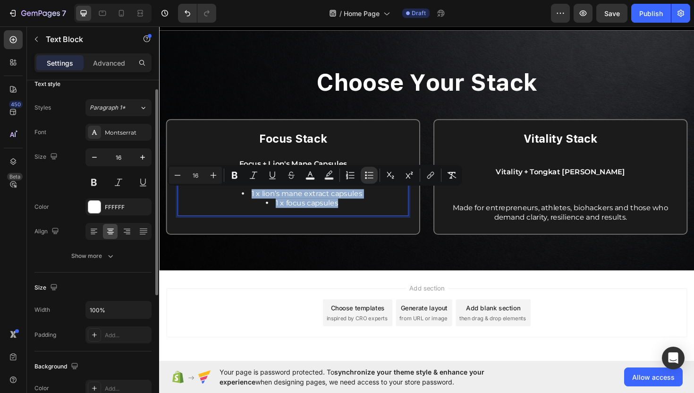
scroll to position [13, 0]
click at [88, 233] on div at bounding box center [93, 229] width 15 height 15
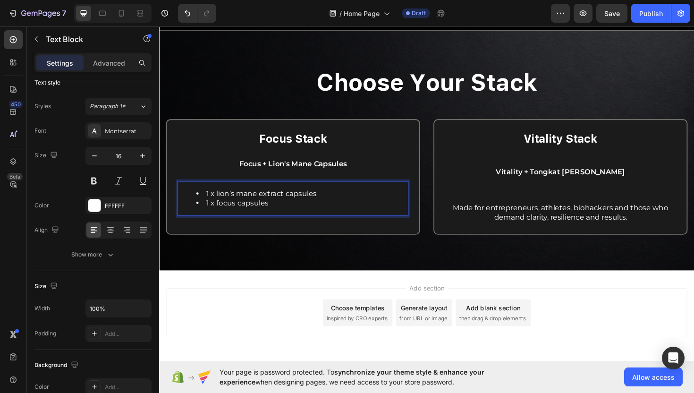
click at [209, 203] on span "1 x lion’s mane extract capsules" at bounding box center [267, 203] width 117 height 9
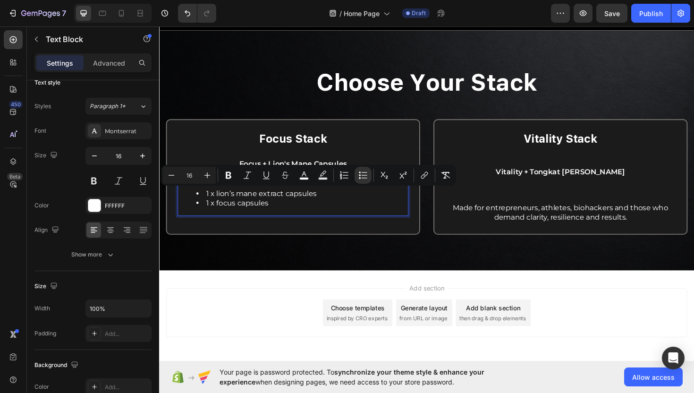
click at [207, 203] on li "1 x lion’s mane extract capsules" at bounding box center [310, 204] width 224 height 10
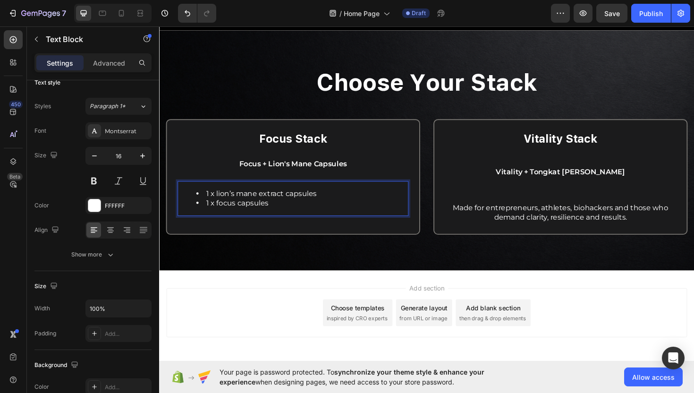
drag, startPoint x: 207, startPoint y: 204, endPoint x: 198, endPoint y: 204, distance: 9.0
click at [198, 204] on li "1 x lion’s mane extract capsules" at bounding box center [310, 204] width 224 height 10
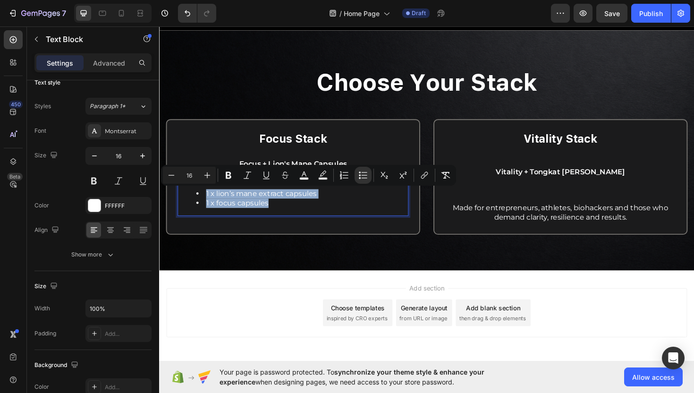
drag, startPoint x: 298, startPoint y: 214, endPoint x: 205, endPoint y: 205, distance: 92.9
click at [205, 205] on ul "1 x lion’s mane extract capsules 1 x focus capsules" at bounding box center [300, 209] width 243 height 20
click at [300, 172] on icon "Editor contextual toolbar" at bounding box center [303, 174] width 9 height 9
type input "FFFFFF"
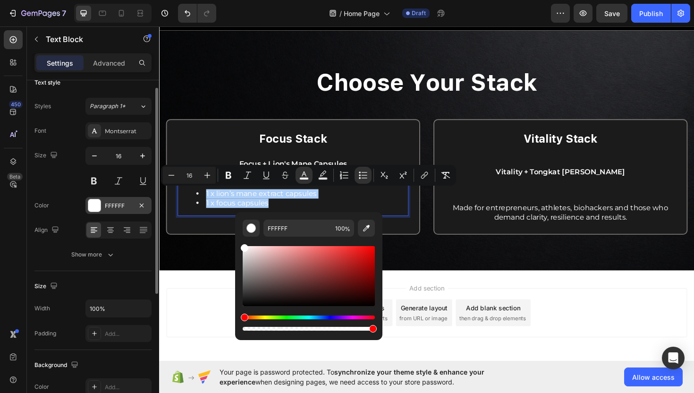
click at [95, 204] on div at bounding box center [94, 205] width 12 height 12
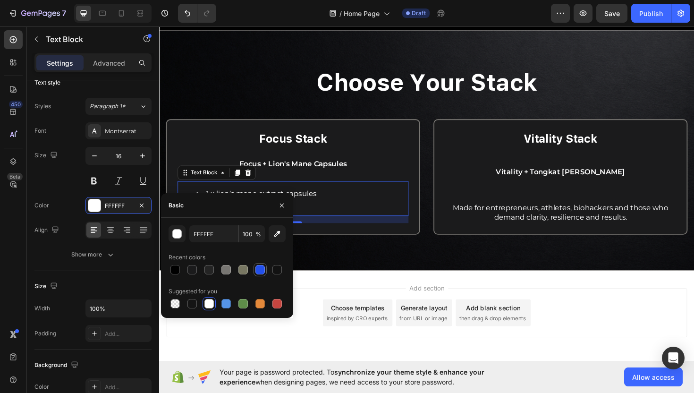
click at [260, 270] on div at bounding box center [259, 269] width 9 height 9
type input "2350EB"
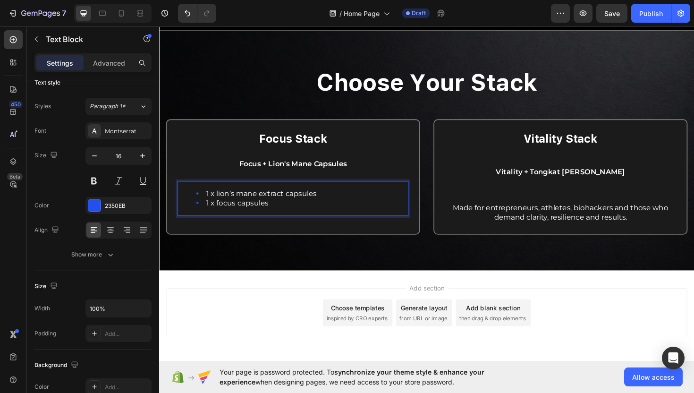
click at [292, 209] on li "1 x focus capsules" at bounding box center [310, 214] width 224 height 10
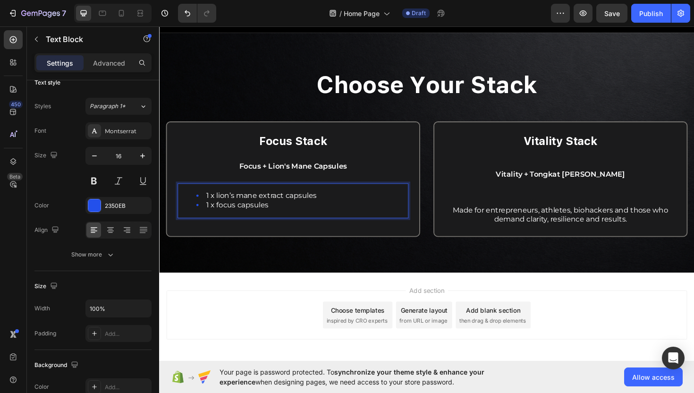
scroll to position [617, 0]
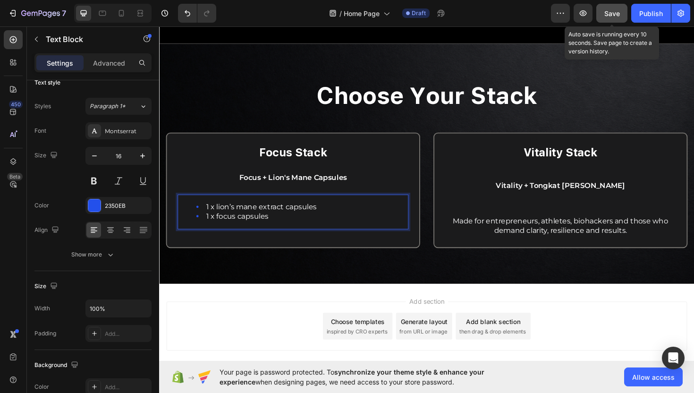
click at [612, 14] on span "Save" at bounding box center [612, 13] width 16 height 8
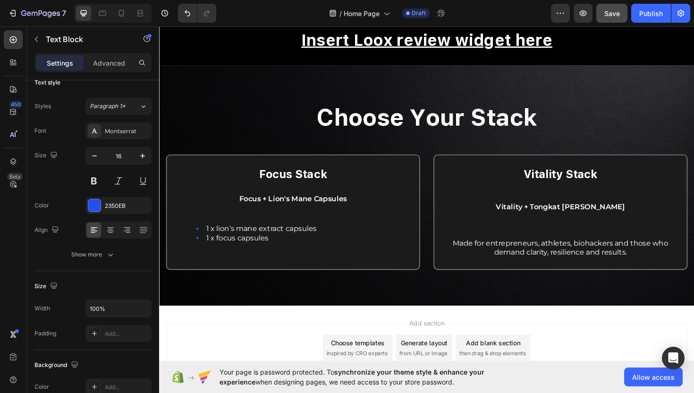
scroll to position [569, 0]
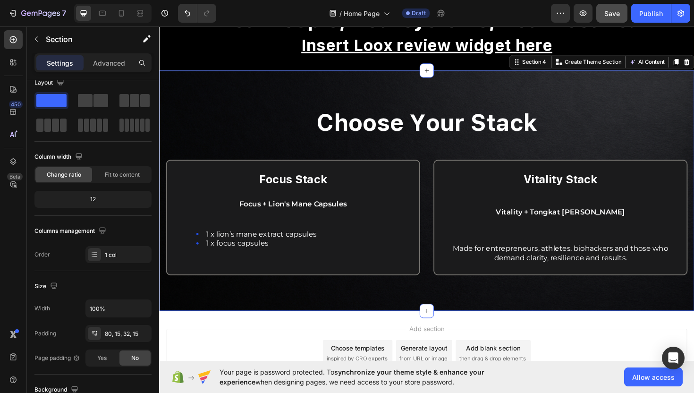
click at [437, 90] on div "choose your stack Heading Row Focus Stack Text Block Focus + Lion's Mane Capsul…" at bounding box center [442, 200] width 567 height 254
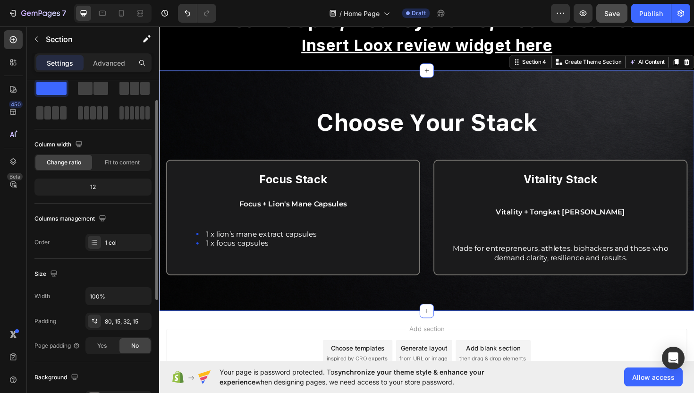
scroll to position [28, 0]
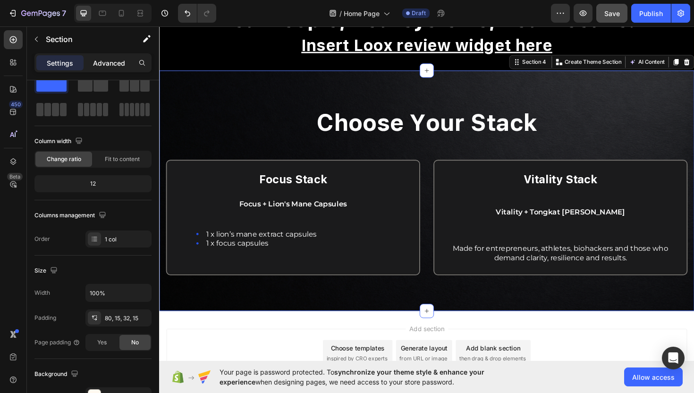
click at [110, 59] on p "Advanced" at bounding box center [109, 63] width 32 height 10
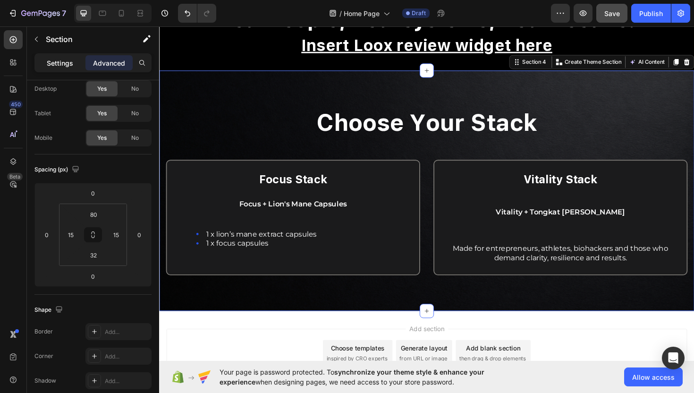
click at [68, 65] on p "Settings" at bounding box center [60, 63] width 26 height 10
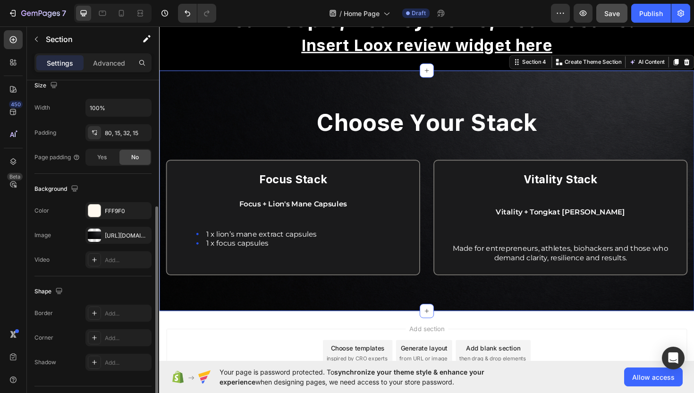
scroll to position [237, 0]
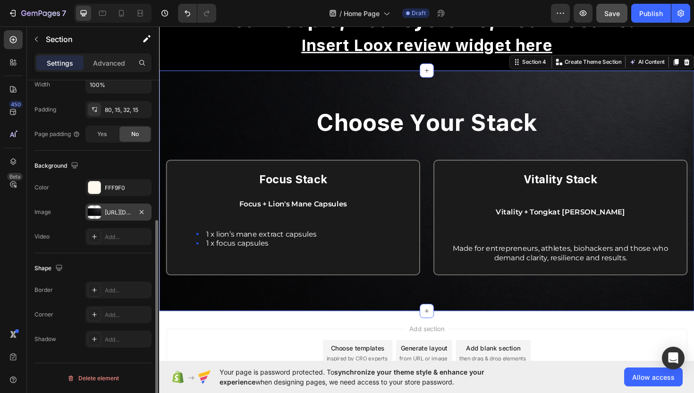
click at [117, 213] on div "[URL][DOMAIN_NAME]" at bounding box center [118, 212] width 27 height 9
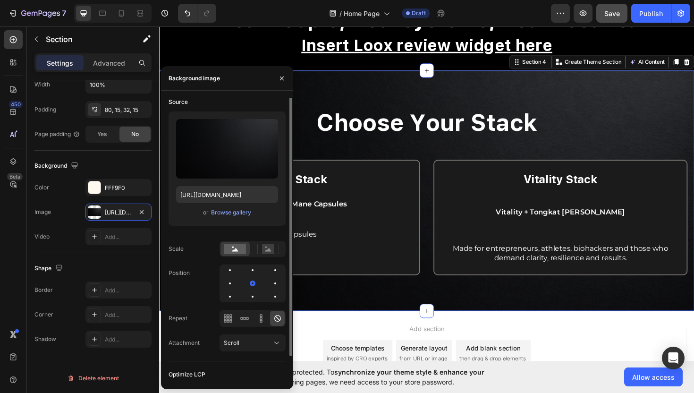
scroll to position [0, 0]
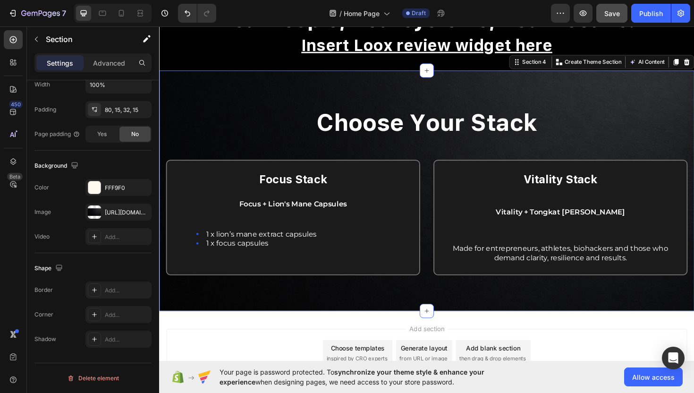
click at [451, 99] on div "choose your stack Heading Row Focus Stack Text Block Focus + Lion's Mane Capsul…" at bounding box center [442, 200] width 567 height 254
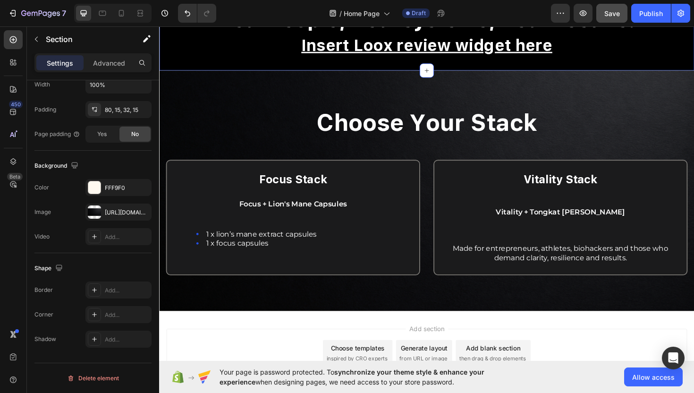
click at [263, 67] on div "Real People, Real systems, Real Results. Heading Insert Loox review widget here…" at bounding box center [442, 31] width 567 height 85
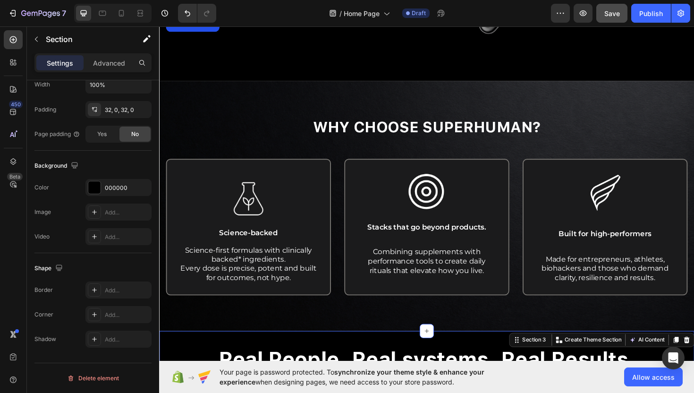
scroll to position [206, 0]
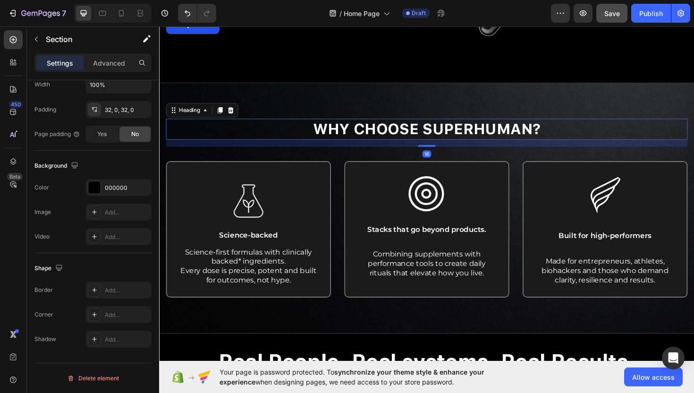
click at [255, 127] on h2 "Why Choose Superhuman?" at bounding box center [442, 135] width 553 height 22
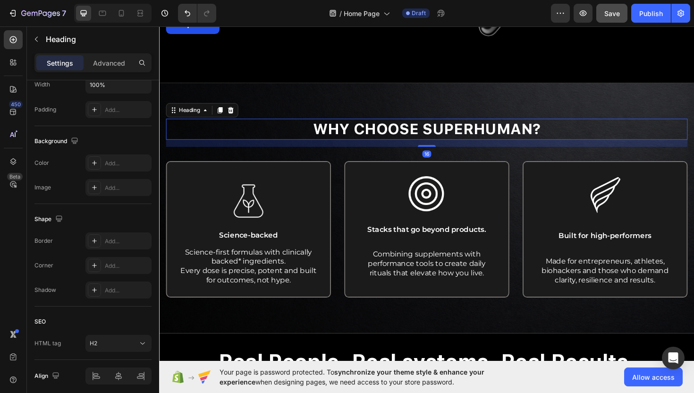
scroll to position [0, 0]
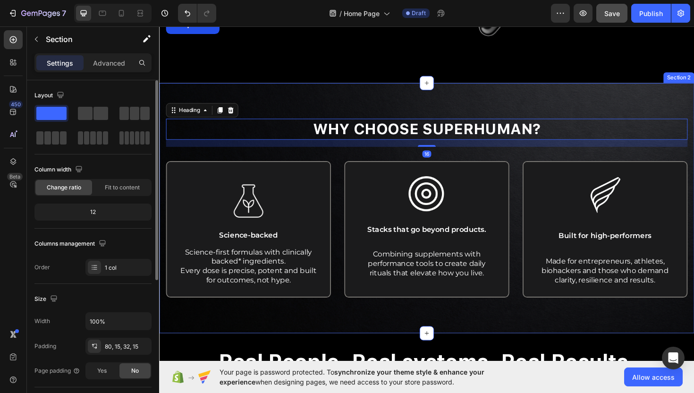
click at [268, 109] on div "Why Choose Superhuman? Heading 16 Row Image Science-backed Text Block Science-f…" at bounding box center [442, 218] width 567 height 265
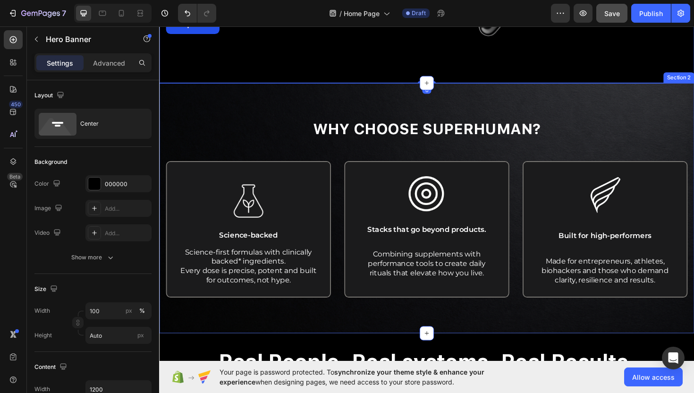
click at [276, 109] on div "Why Choose Superhuman? Heading Row Image Science-backed Text Block Science-firs…" at bounding box center [442, 218] width 567 height 265
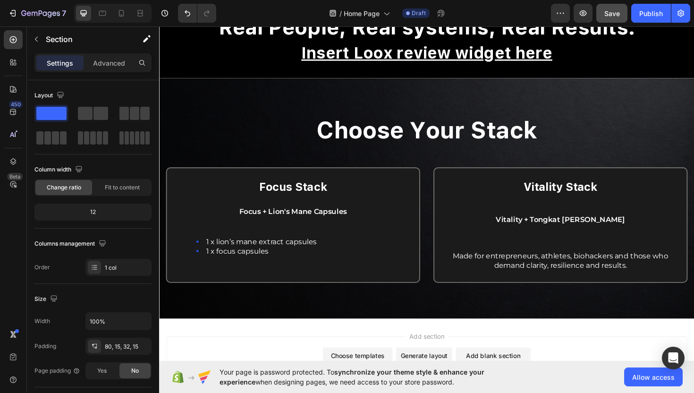
scroll to position [592, 0]
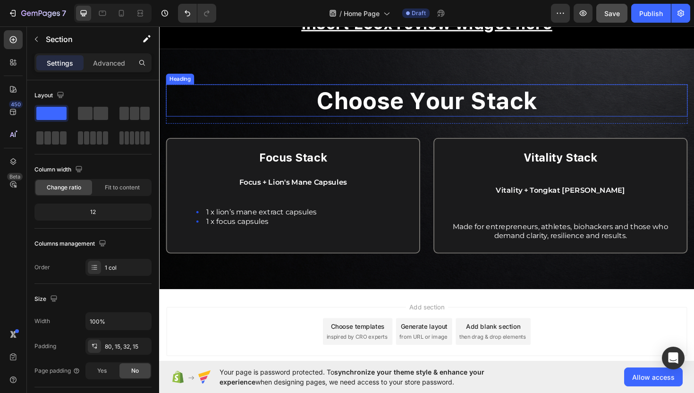
click at [294, 104] on h2 "choose your stack" at bounding box center [442, 105] width 553 height 34
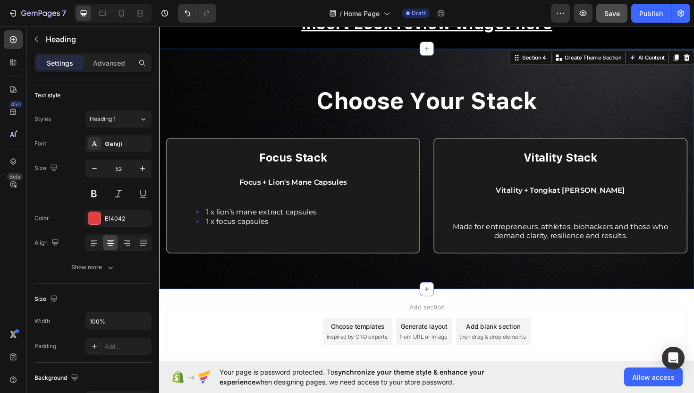
click at [296, 75] on div "choose your stack Heading Row Focus Stack Text Block Focus + Lion's Mane Capsul…" at bounding box center [442, 177] width 567 height 254
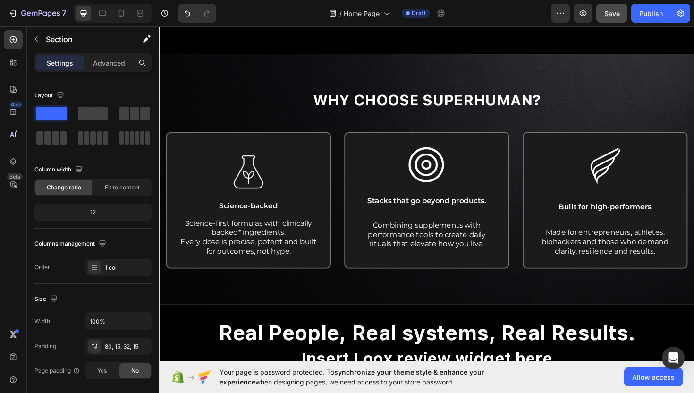
scroll to position [225, 0]
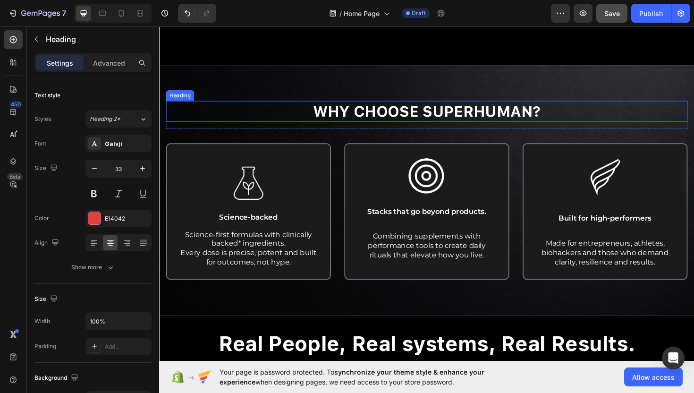
click at [289, 111] on h2 "Why Choose Superhuman?" at bounding box center [442, 116] width 553 height 22
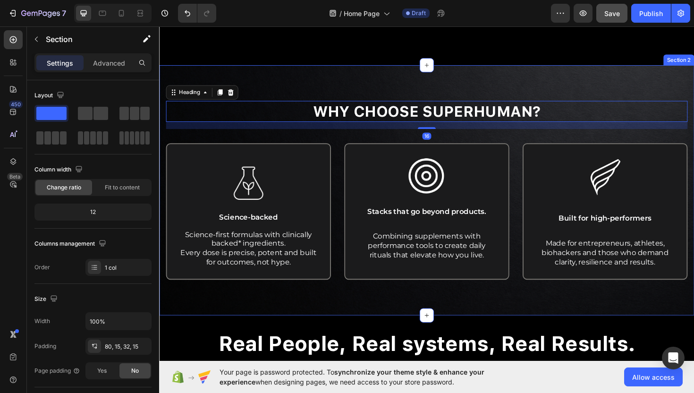
click at [290, 94] on div "Why Choose Superhuman? Heading 16 Row Image Science-backed Text Block Science-f…" at bounding box center [442, 200] width 567 height 265
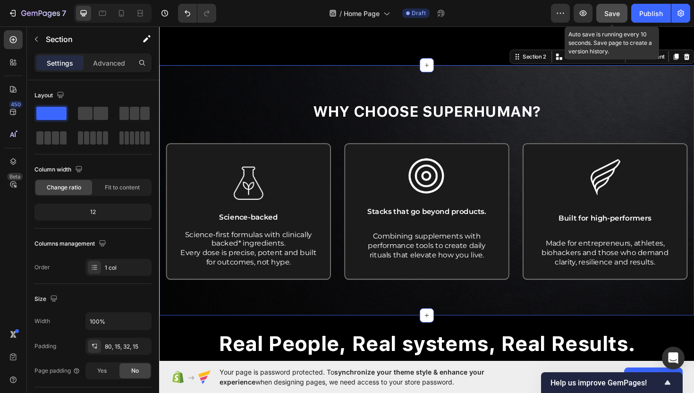
click at [616, 9] on span "Save" at bounding box center [612, 13] width 16 height 8
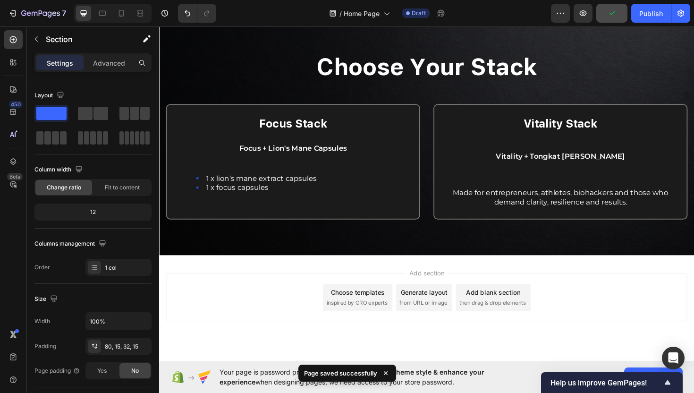
scroll to position [625, 0]
